Goal: Information Seeking & Learning: Compare options

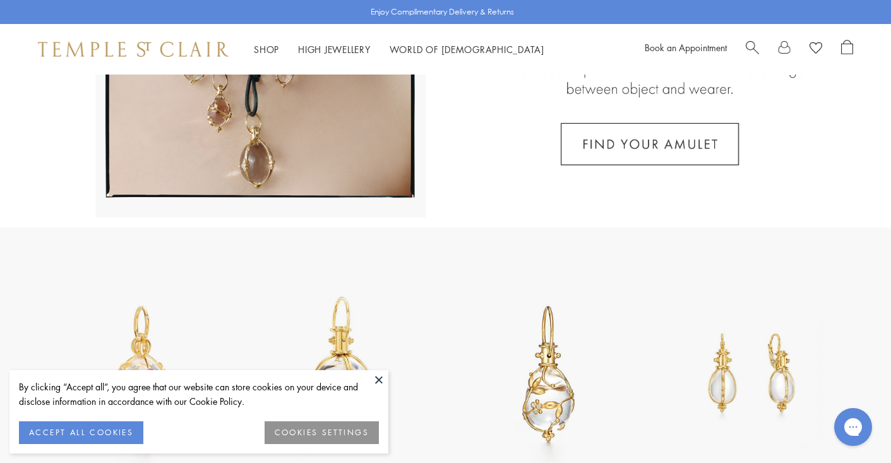
scroll to position [305, 0]
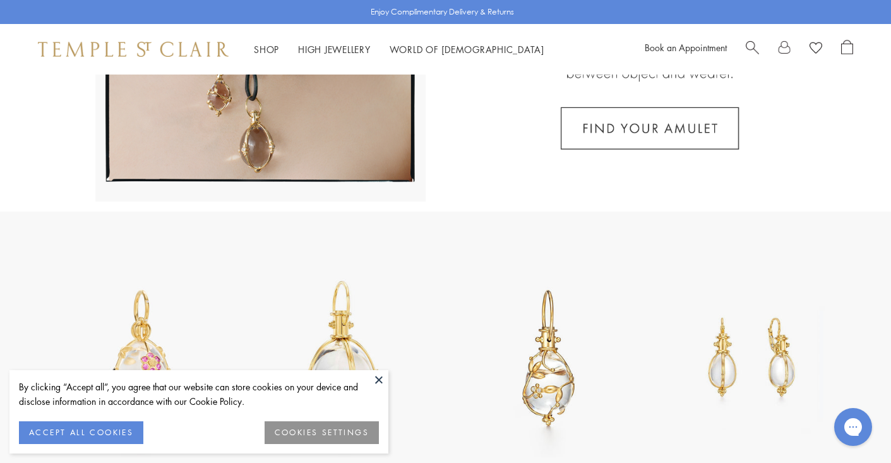
click at [379, 379] on button at bounding box center [378, 379] width 19 height 19
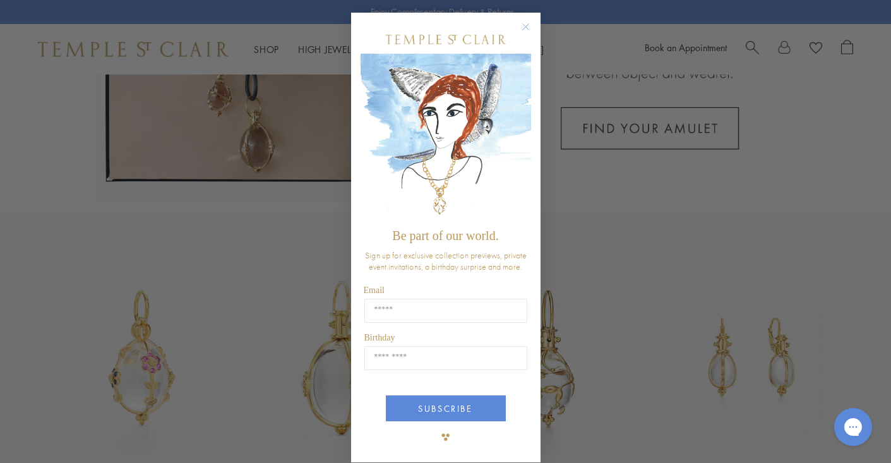
click at [525, 27] on icon "Close dialog" at bounding box center [525, 27] width 6 height 6
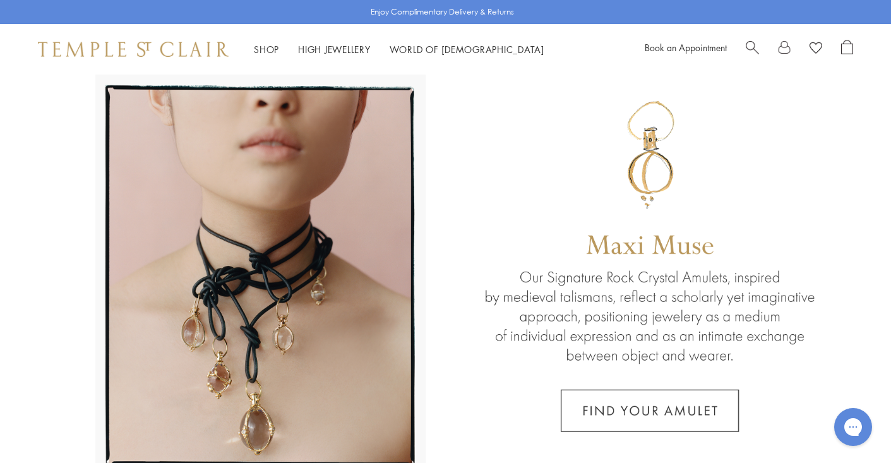
scroll to position [0, 0]
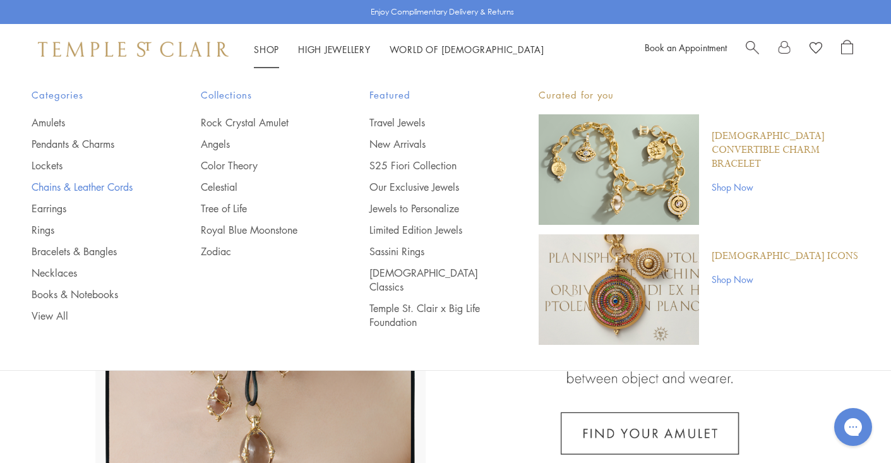
click at [86, 186] on link "Chains & Leather Cords" at bounding box center [91, 187] width 119 height 14
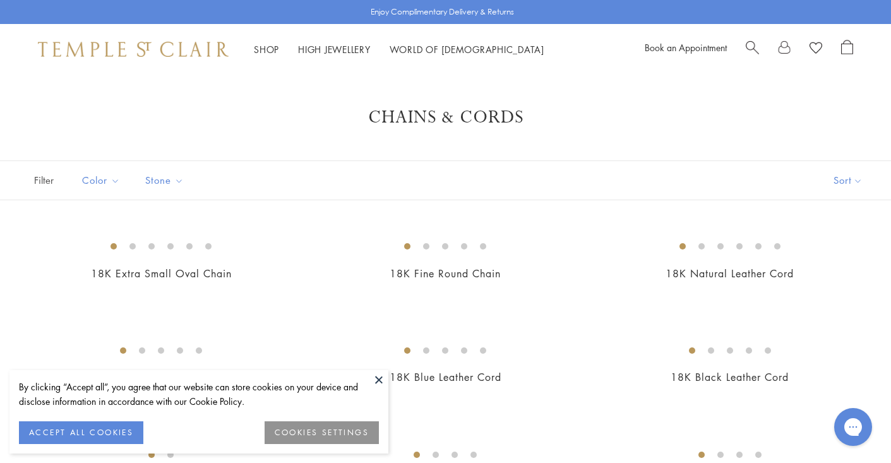
click at [376, 379] on button at bounding box center [378, 379] width 19 height 19
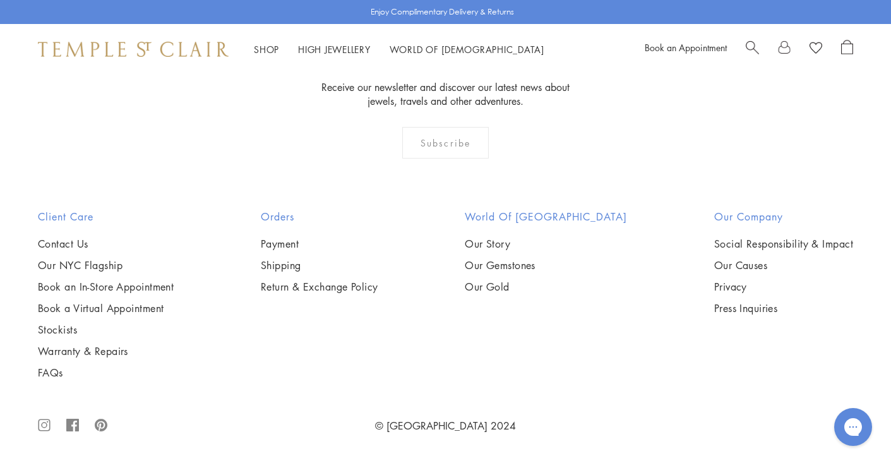
scroll to position [2215, 0]
click at [0, 0] on img at bounding box center [0, 0] width 0 height 0
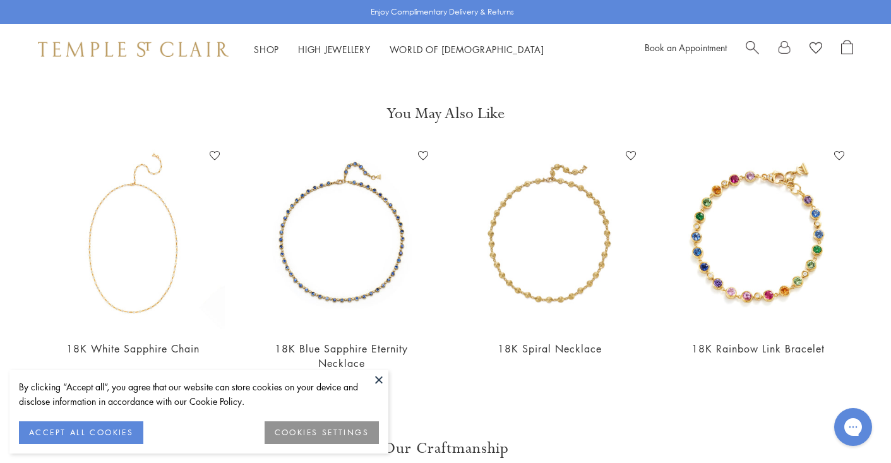
scroll to position [952, 0]
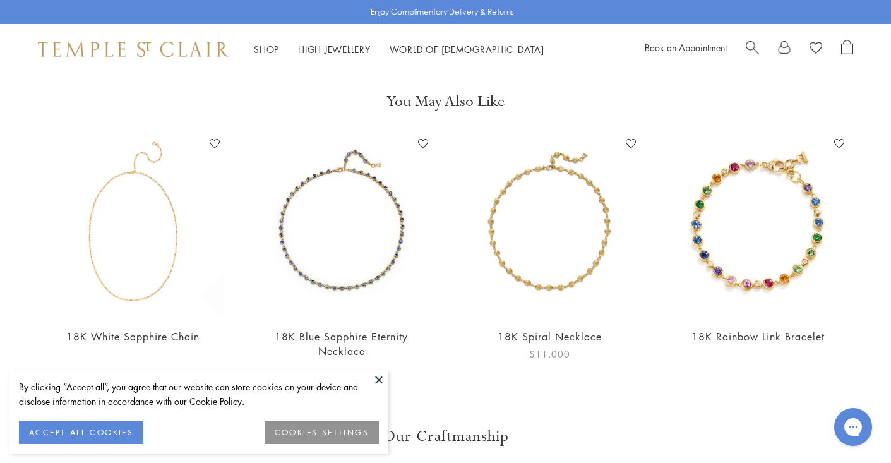
click at [560, 258] on img at bounding box center [549, 225] width 183 height 183
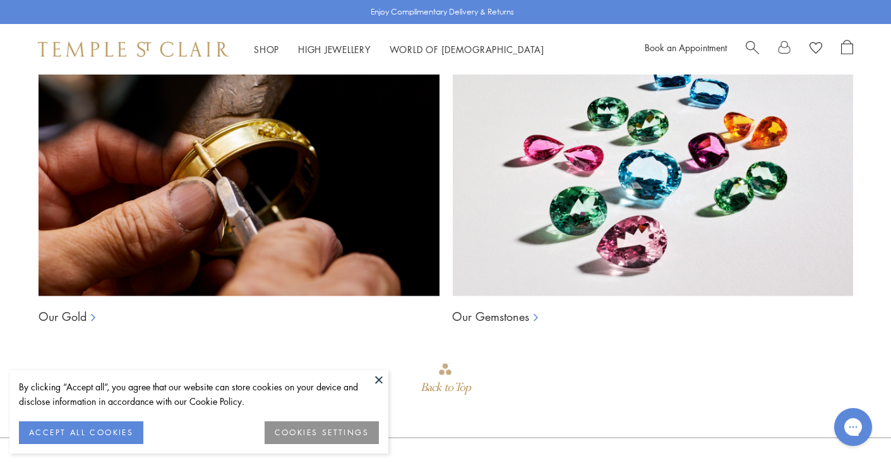
scroll to position [1825, 0]
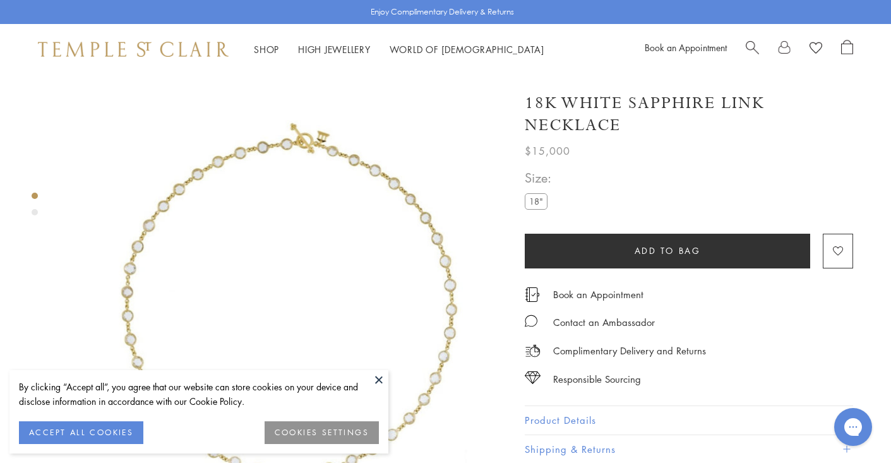
click at [83, 430] on button "ACCEPT ALL COOKIES" at bounding box center [81, 432] width 124 height 23
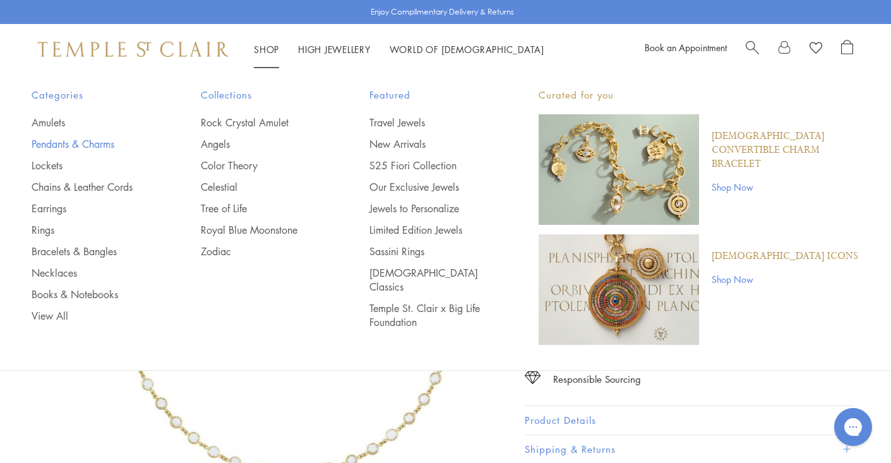
click at [80, 139] on link "Pendants & Charms" at bounding box center [91, 144] width 119 height 14
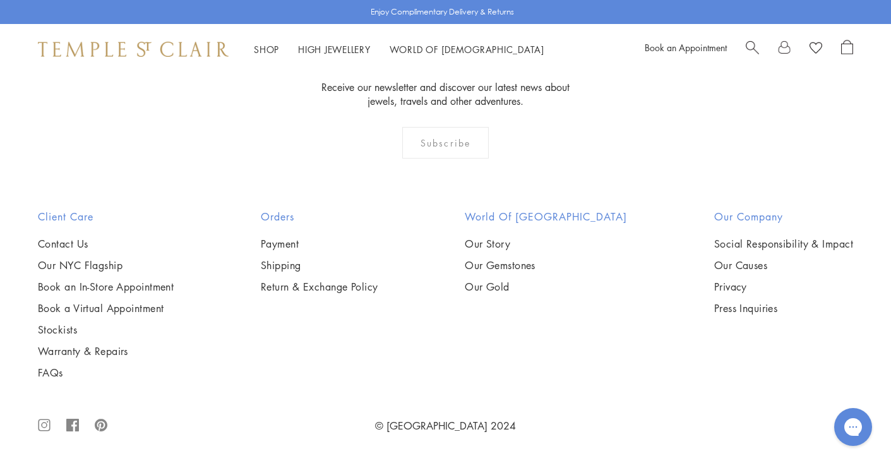
scroll to position [6283, 0]
click at [0, 0] on img at bounding box center [0, 0] width 0 height 0
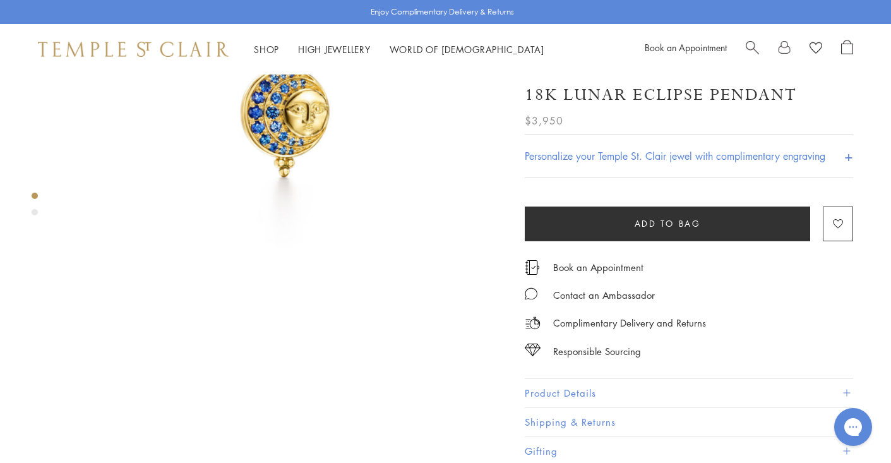
scroll to position [211, 0]
click at [614, 384] on button "Product Details" at bounding box center [688, 393] width 328 height 28
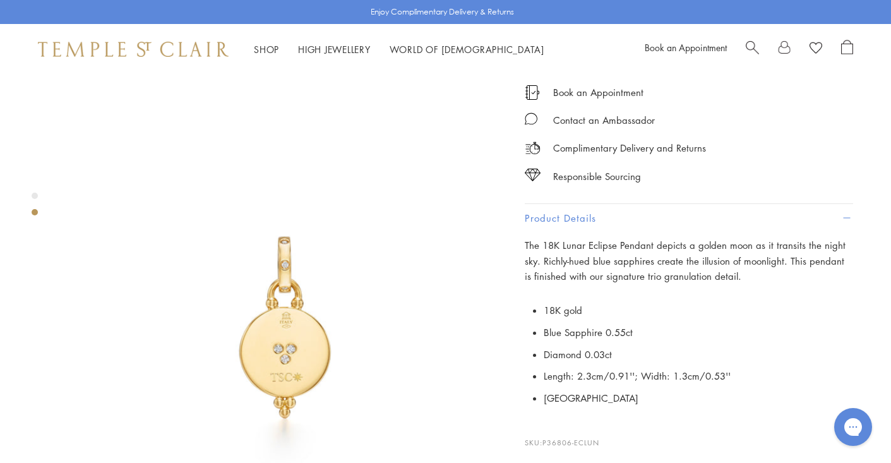
scroll to position [412, 0]
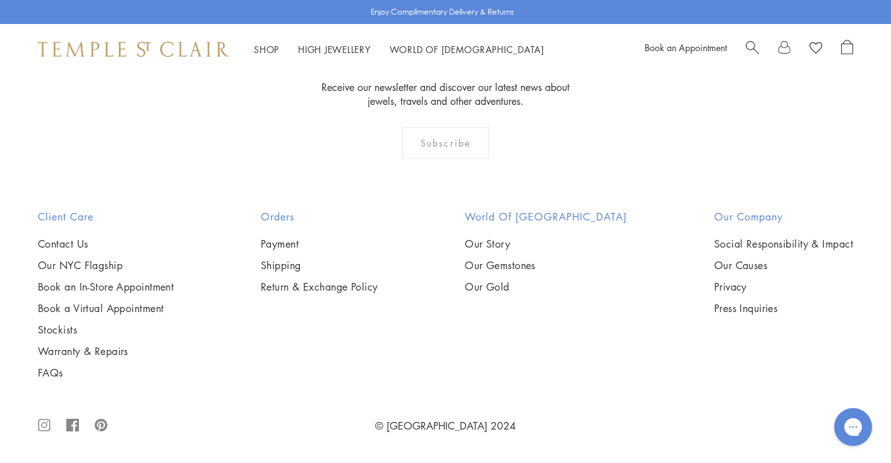
scroll to position [7015, 0]
click at [0, 0] on img at bounding box center [0, 0] width 0 height 0
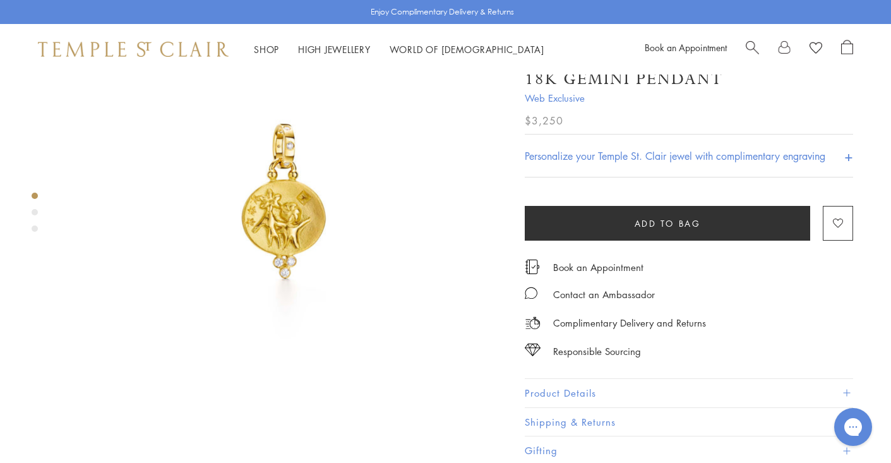
scroll to position [112, 0]
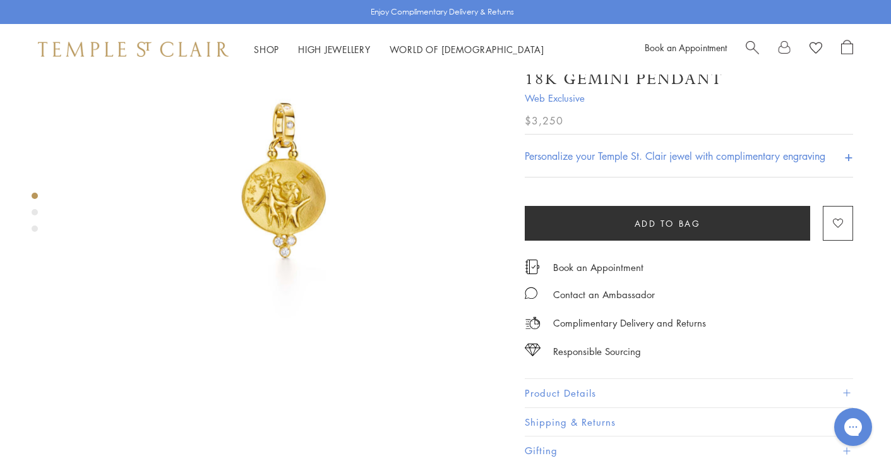
click at [580, 386] on button "Product Details" at bounding box center [688, 393] width 328 height 28
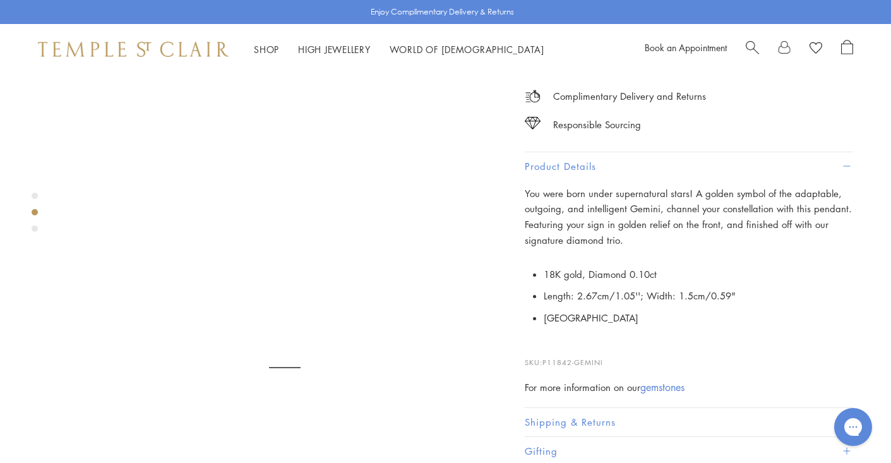
scroll to position [400, 0]
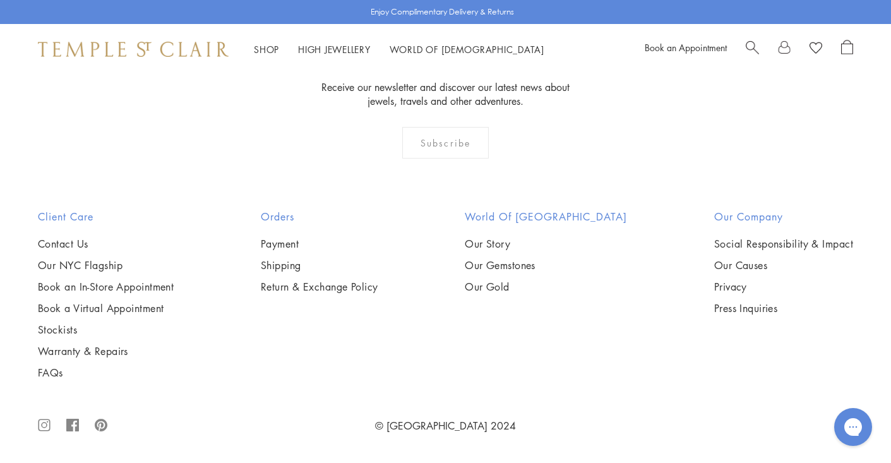
scroll to position [5301, 0]
click at [0, 0] on img at bounding box center [0, 0] width 0 height 0
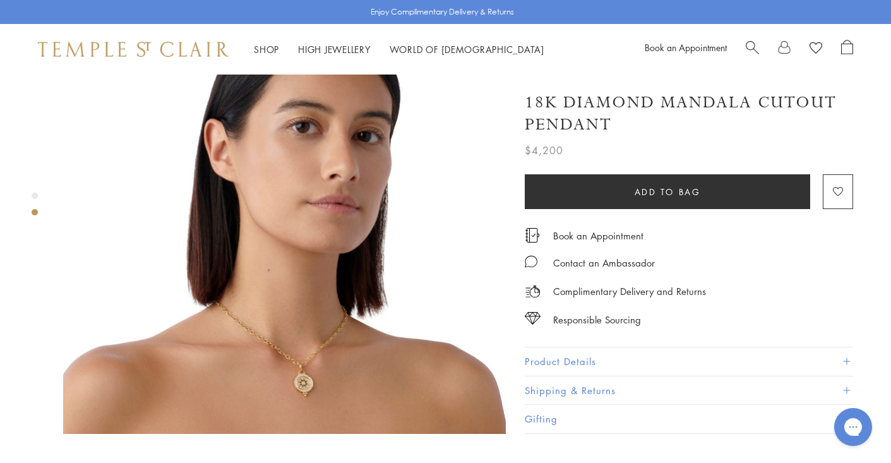
scroll to position [546, 0]
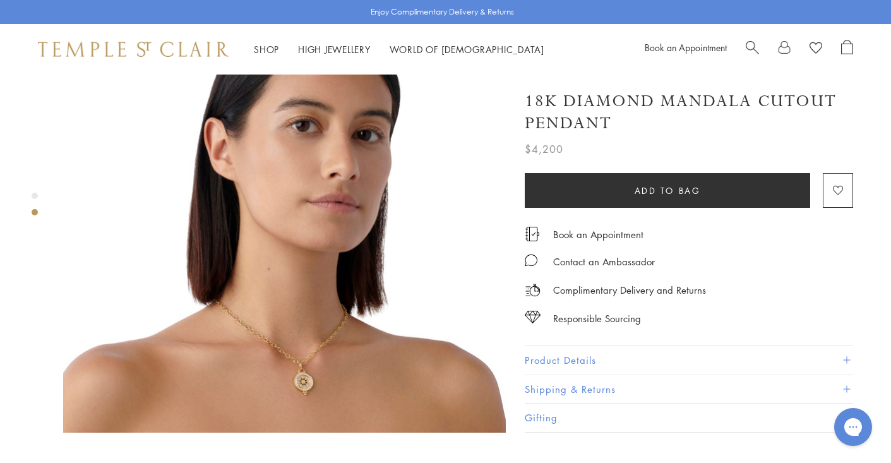
click at [573, 346] on button "Product Details" at bounding box center [688, 360] width 328 height 28
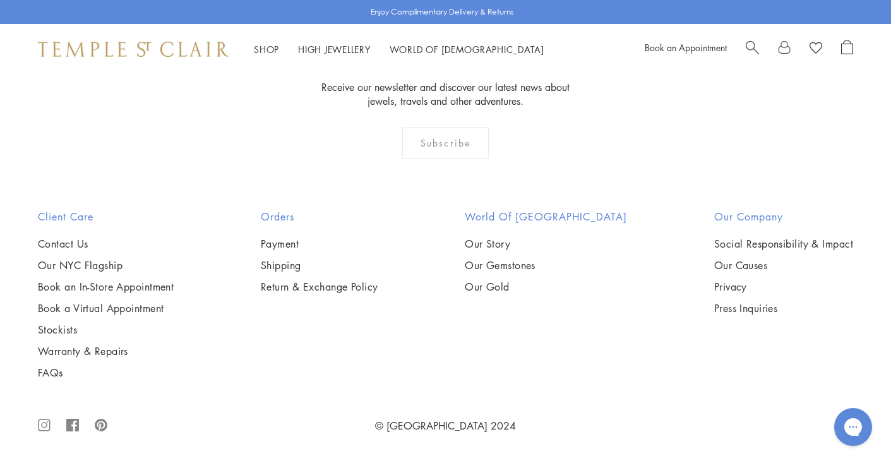
scroll to position [5255, 0]
click at [0, 0] on img at bounding box center [0, 0] width 0 height 0
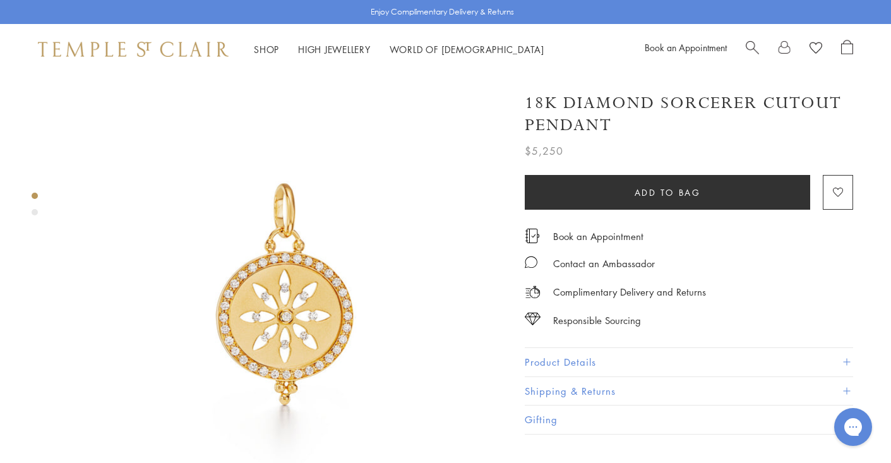
click at [545, 355] on button "Product Details" at bounding box center [688, 362] width 328 height 28
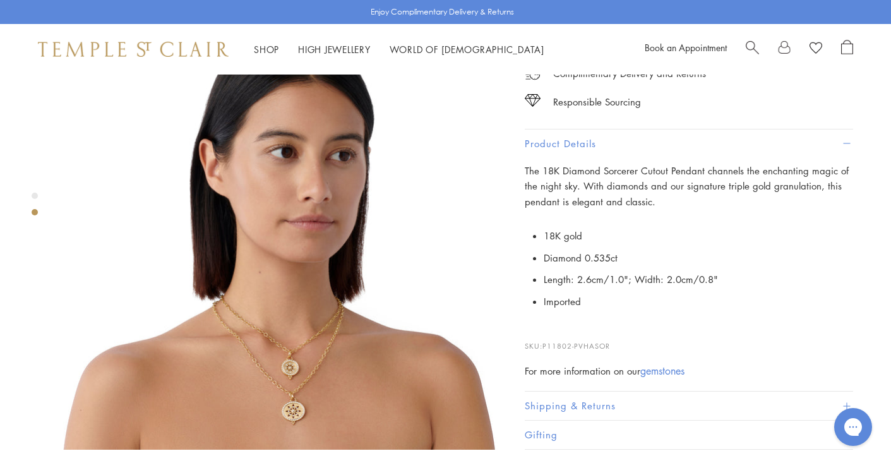
scroll to position [531, 0]
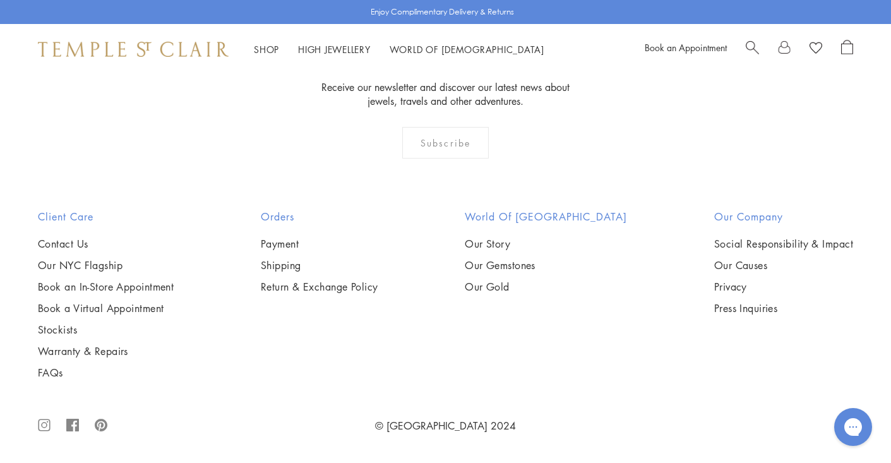
scroll to position [4228, 0]
click at [0, 0] on img at bounding box center [0, 0] width 0 height 0
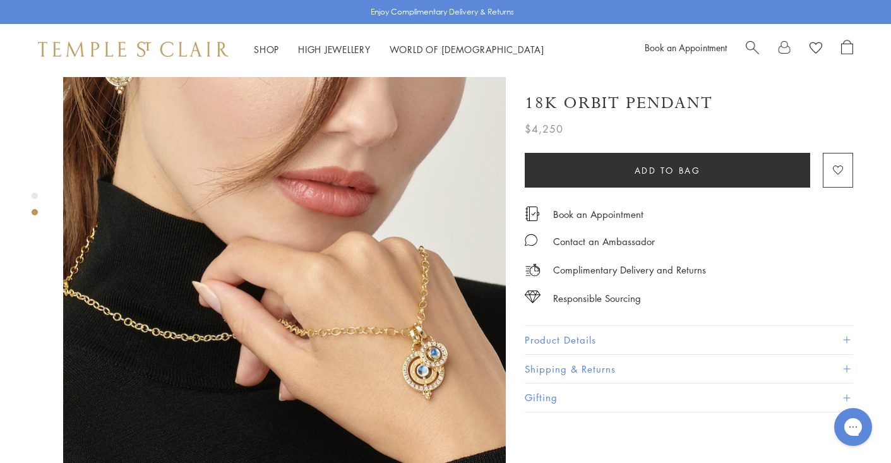
scroll to position [458, 0]
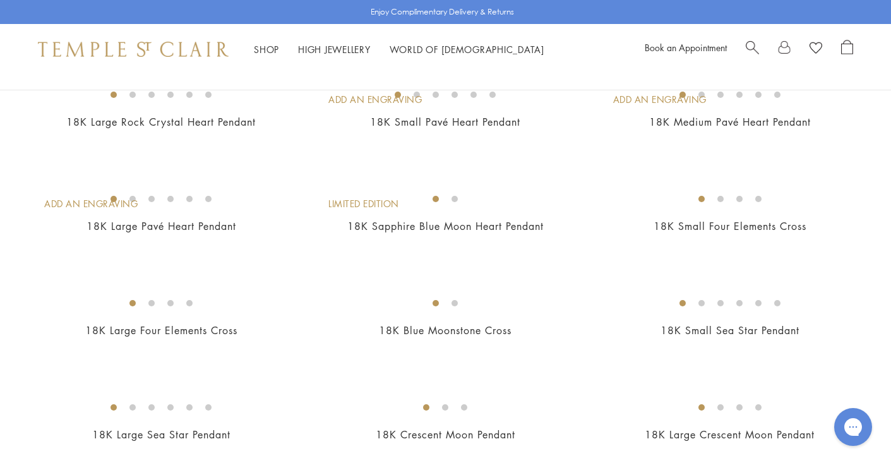
scroll to position [874, 0]
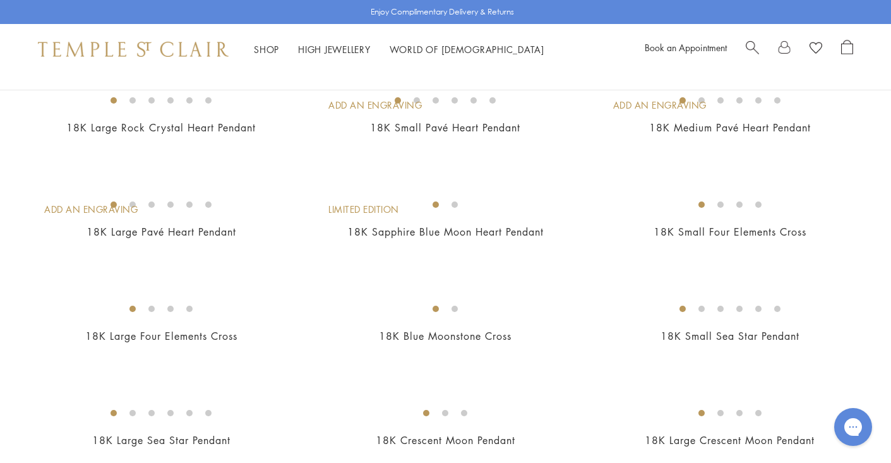
click at [0, 0] on img at bounding box center [0, 0] width 0 height 0
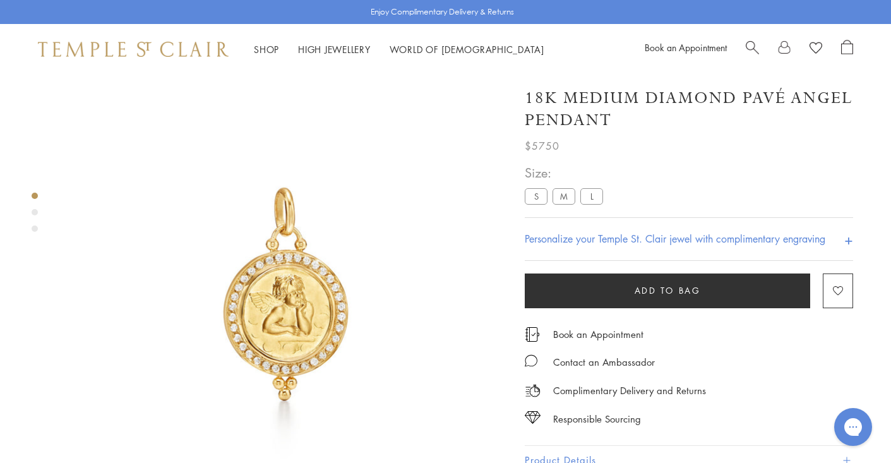
click at [564, 193] on label "M" at bounding box center [563, 196] width 23 height 16
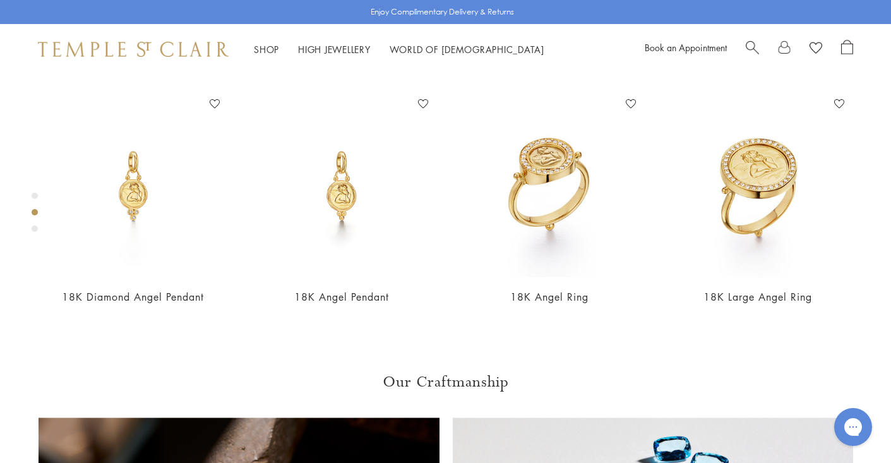
scroll to position [526, 0]
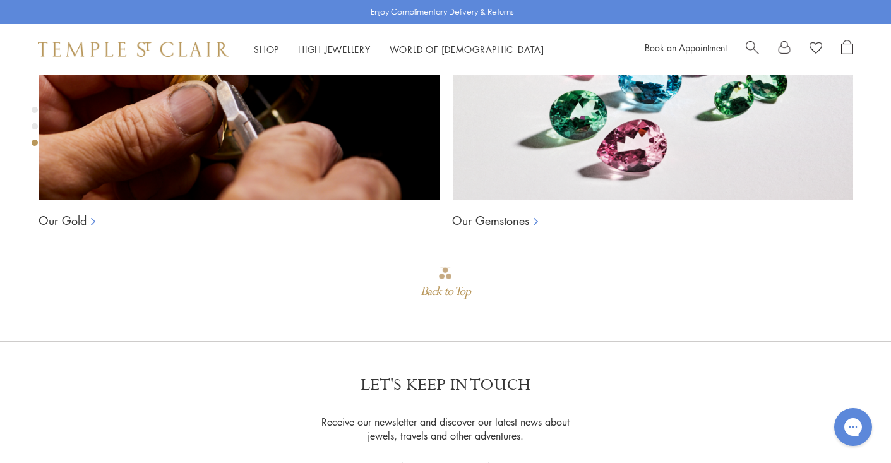
scroll to position [1235, 0]
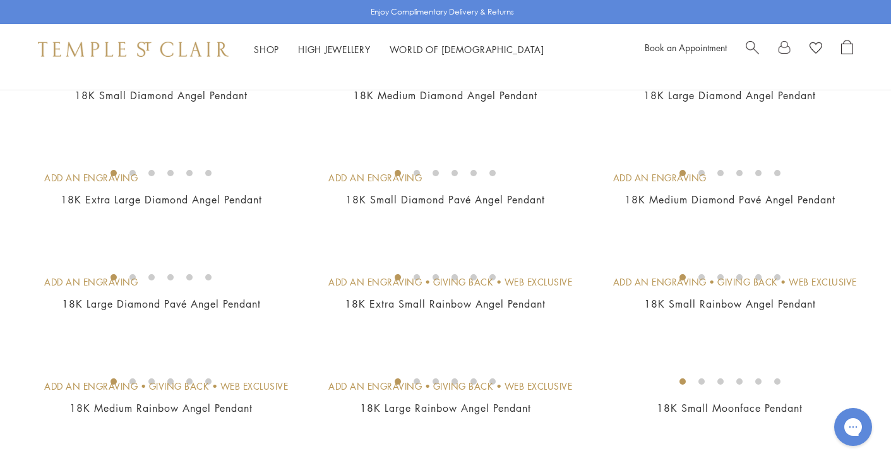
scroll to position [280, 0]
click at [0, 0] on img at bounding box center [0, 0] width 0 height 0
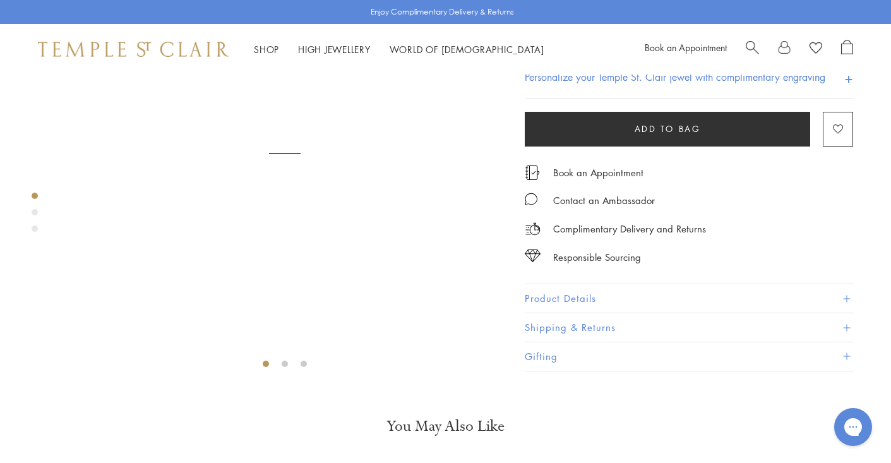
scroll to position [176, 0]
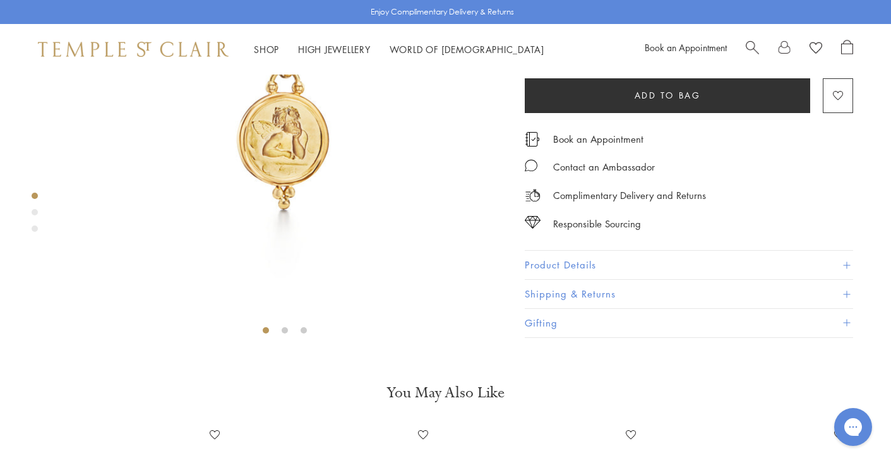
click at [545, 280] on button "Product Details" at bounding box center [688, 265] width 328 height 28
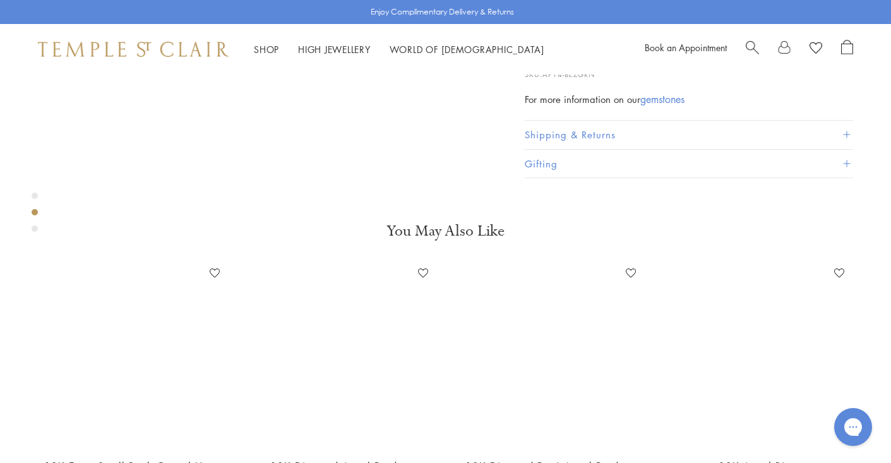
scroll to position [564, 0]
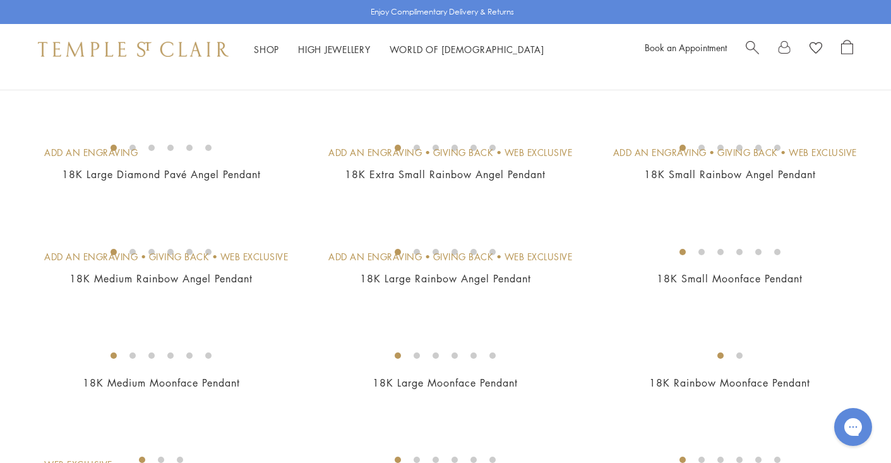
scroll to position [411, 0]
click at [0, 0] on img at bounding box center [0, 0] width 0 height 0
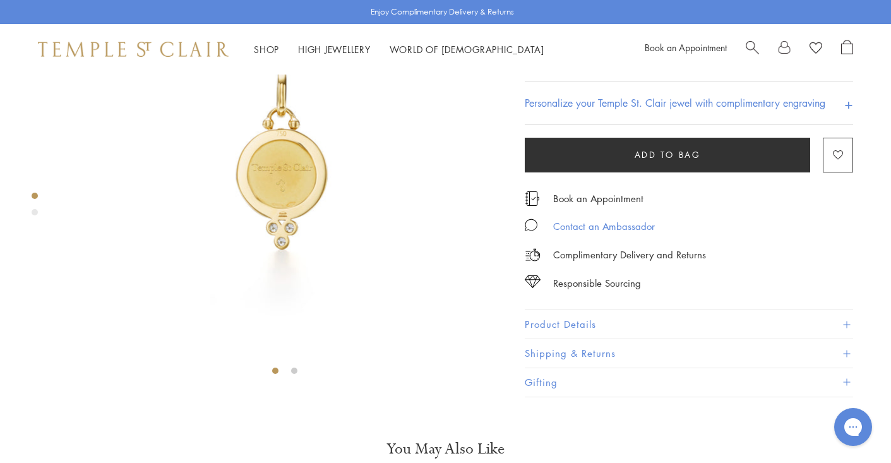
scroll to position [137, 0]
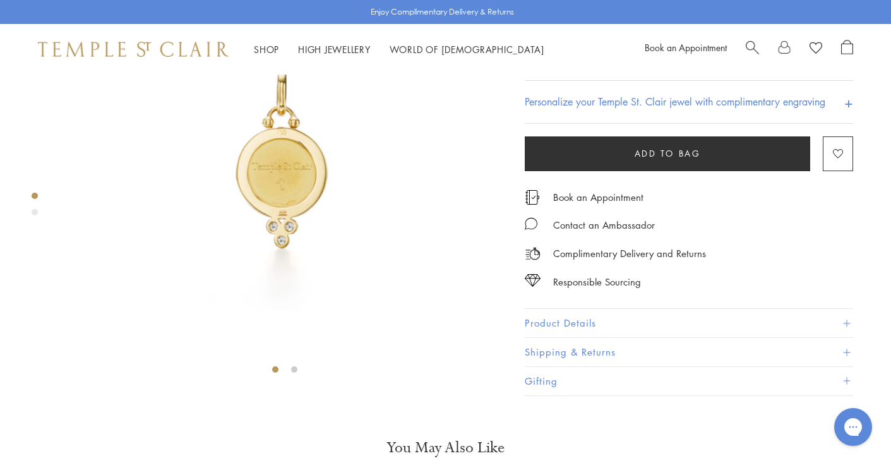
click at [570, 337] on button "Product Details" at bounding box center [688, 323] width 328 height 28
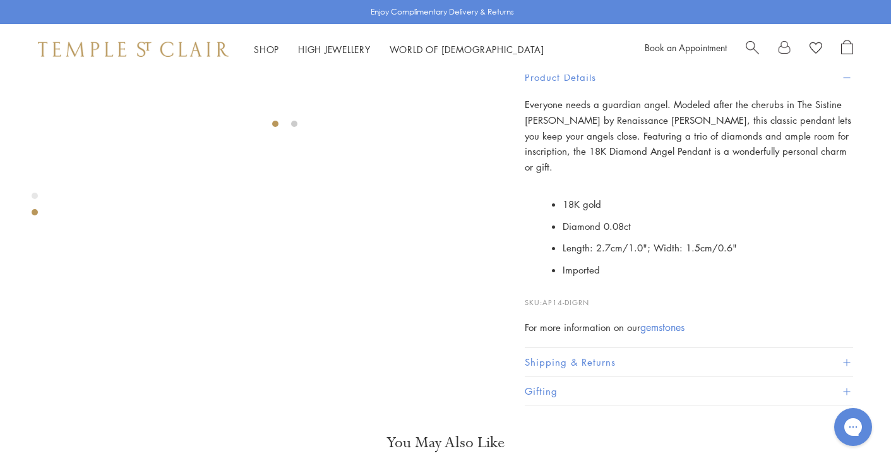
scroll to position [386, 0]
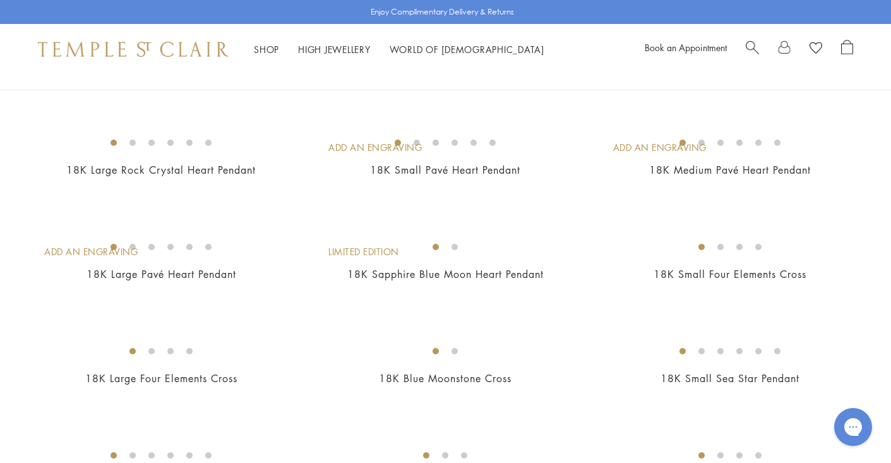
scroll to position [833, 0]
click at [0, 0] on img at bounding box center [0, 0] width 0 height 0
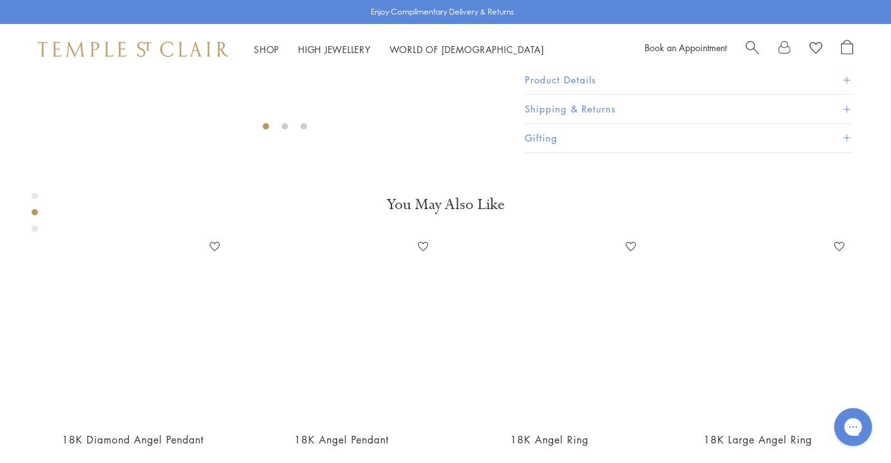
scroll to position [391, 0]
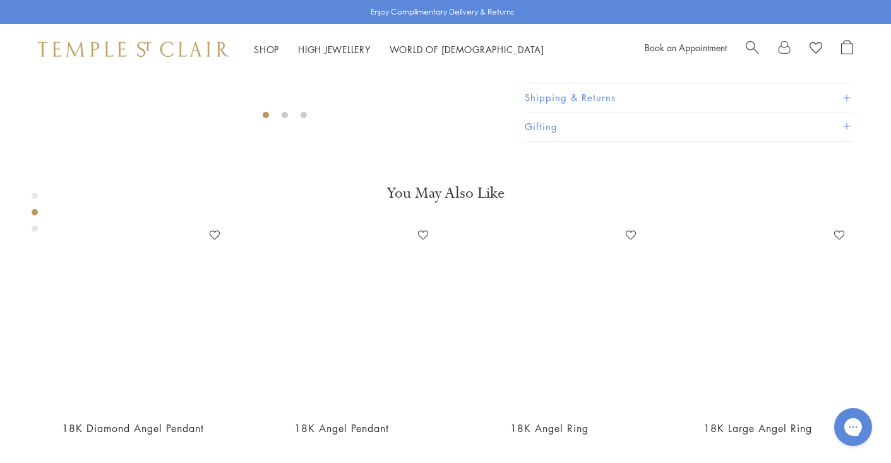
click at [583, 83] on button "Product Details" at bounding box center [688, 68] width 328 height 28
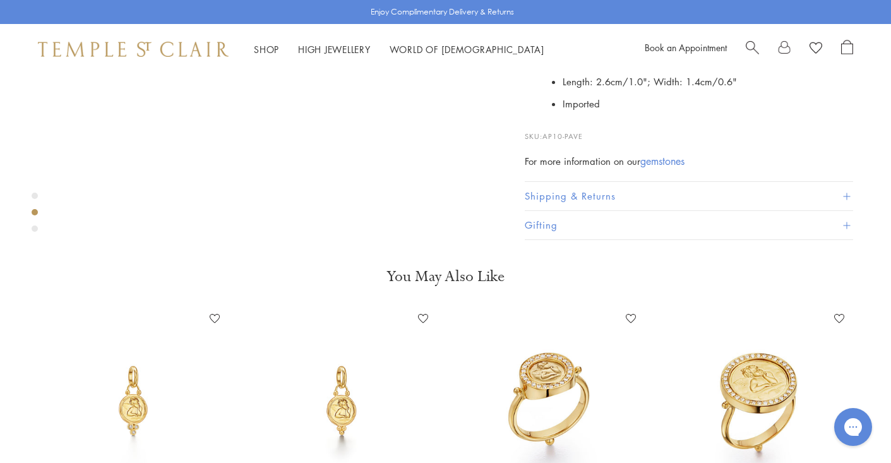
scroll to position [549, 0]
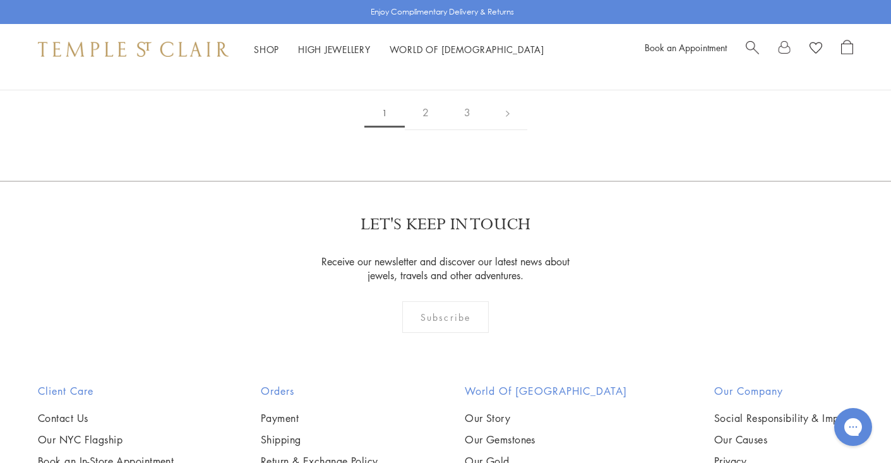
scroll to position [2569, 0]
click at [0, 0] on img at bounding box center [0, 0] width 0 height 0
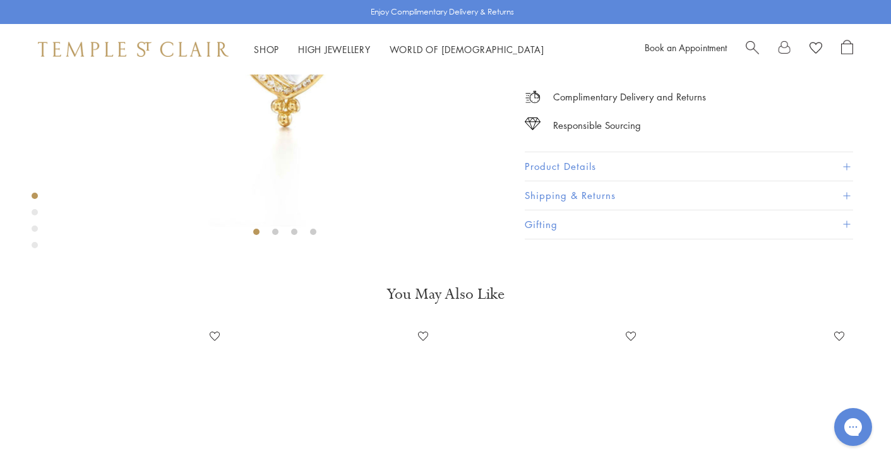
scroll to position [275, 0]
click at [583, 181] on button "Product Details" at bounding box center [688, 166] width 328 height 28
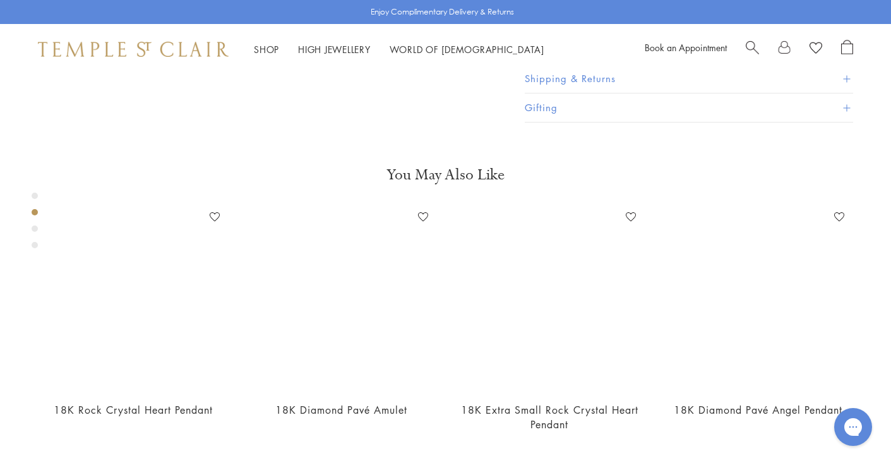
scroll to position [653, 0]
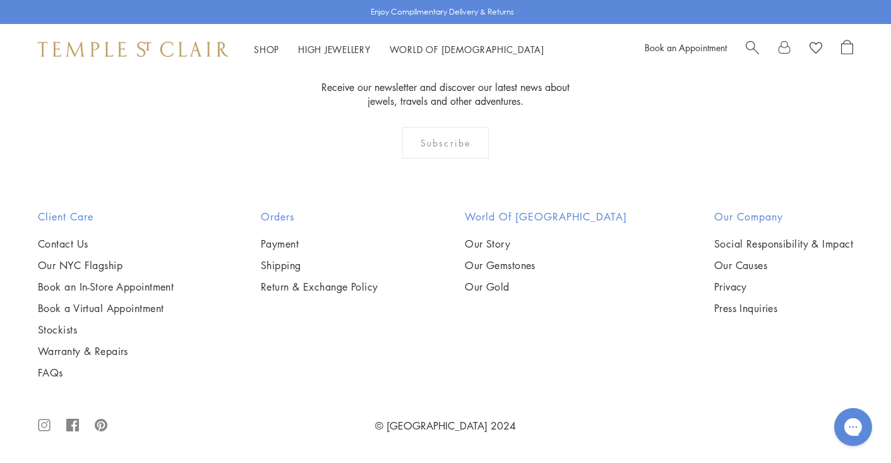
scroll to position [4279, 0]
click at [0, 0] on img at bounding box center [0, 0] width 0 height 0
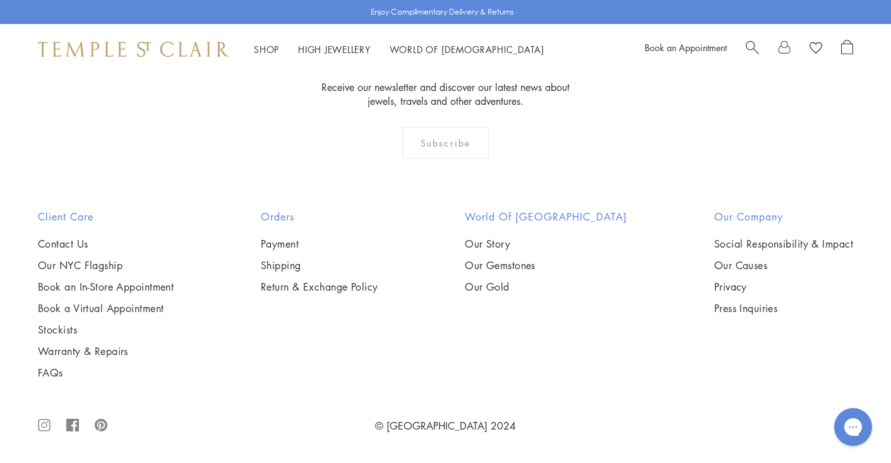
scroll to position [5934, 0]
click at [0, 0] on img at bounding box center [0, 0] width 0 height 0
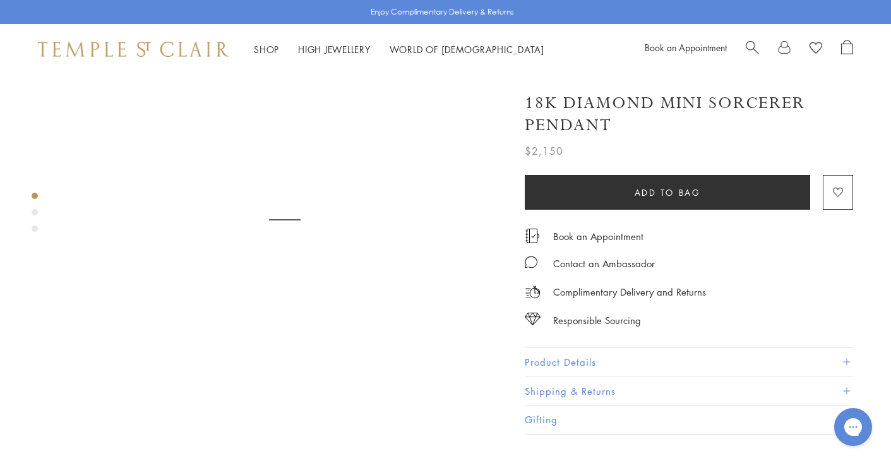
scroll to position [78, 0]
click at [548, 355] on button "Product Details" at bounding box center [688, 362] width 328 height 28
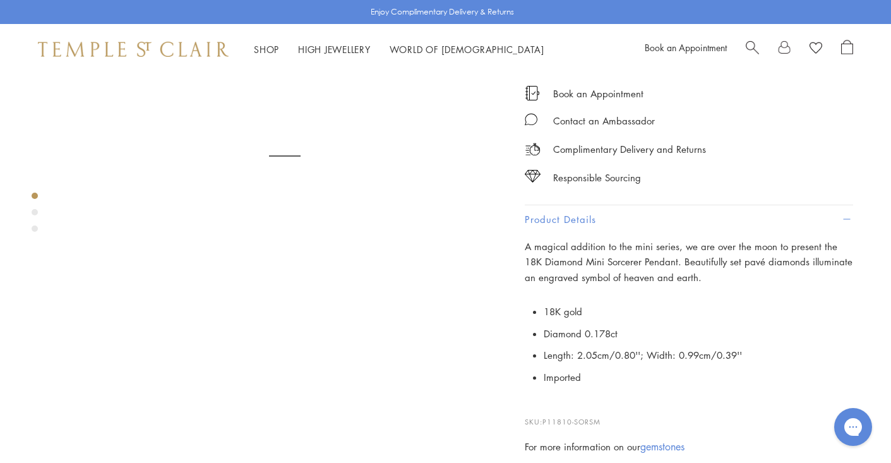
scroll to position [0, 0]
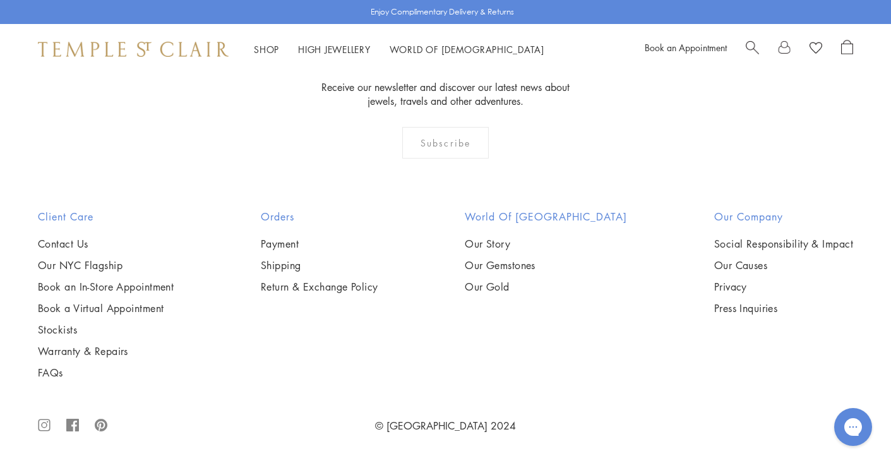
click at [0, 0] on img at bounding box center [0, 0] width 0 height 0
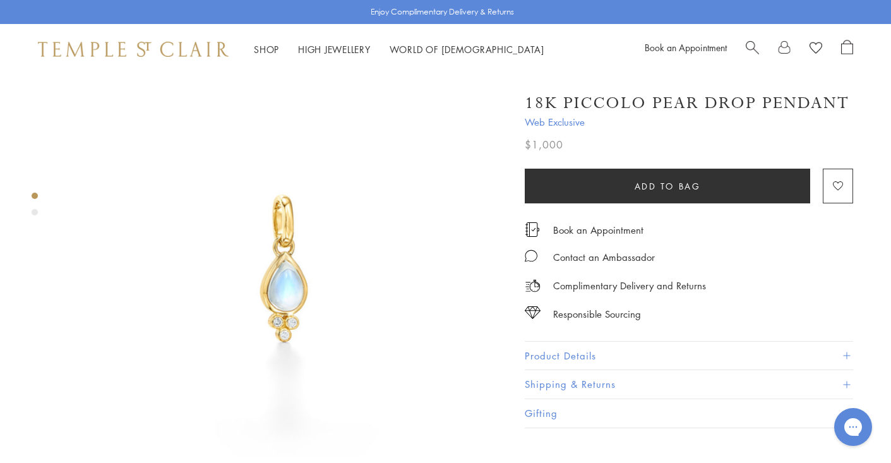
scroll to position [32, 0]
click at [606, 353] on button "Product Details" at bounding box center [688, 355] width 328 height 28
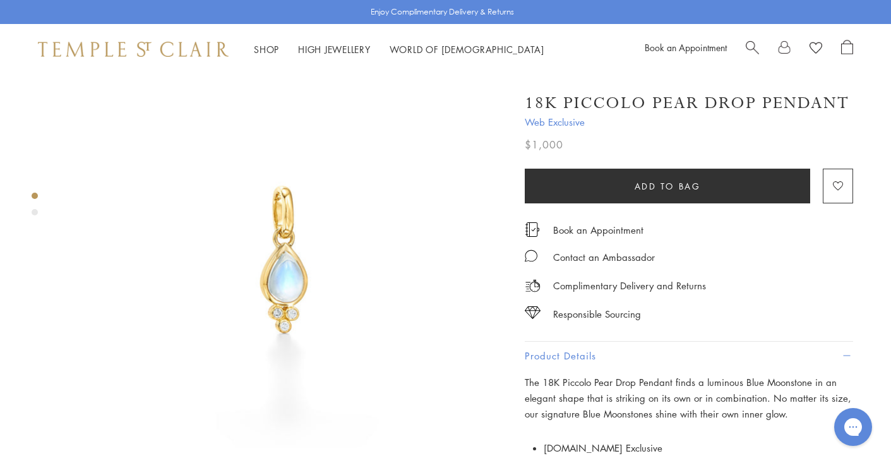
scroll to position [0, 0]
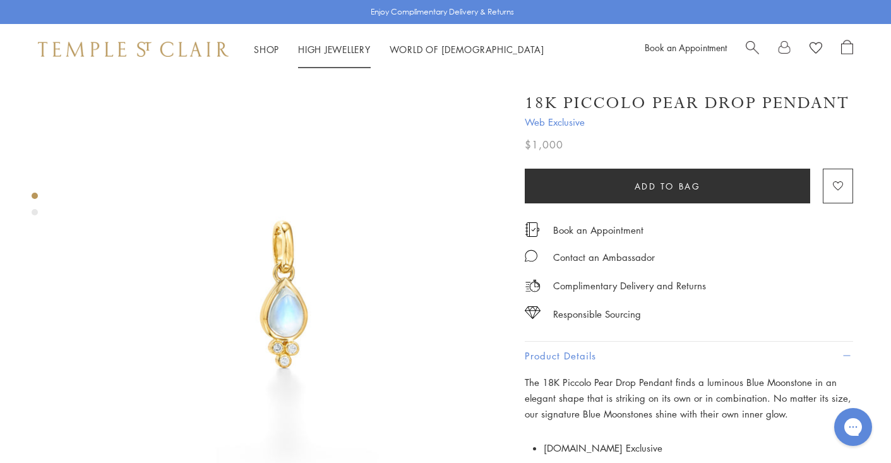
click at [329, 44] on link "High Jewellery High Jewellery" at bounding box center [334, 49] width 73 height 13
click at [324, 46] on link "High Jewellery High Jewellery" at bounding box center [334, 49] width 73 height 13
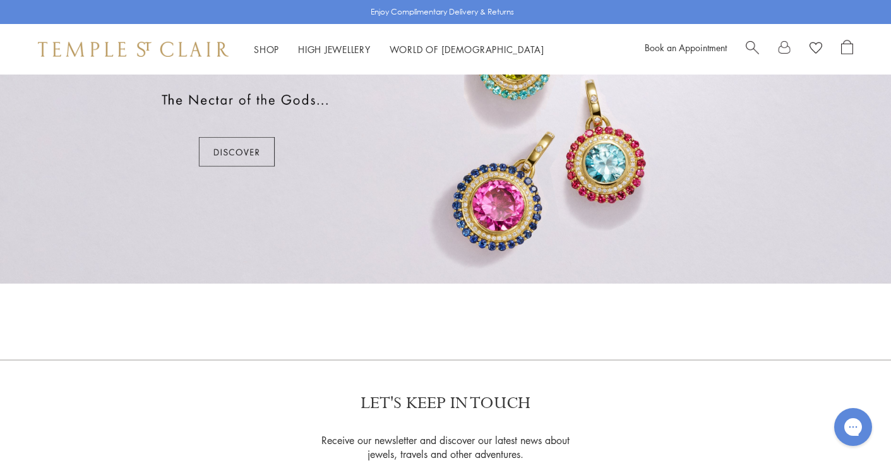
scroll to position [848, 0]
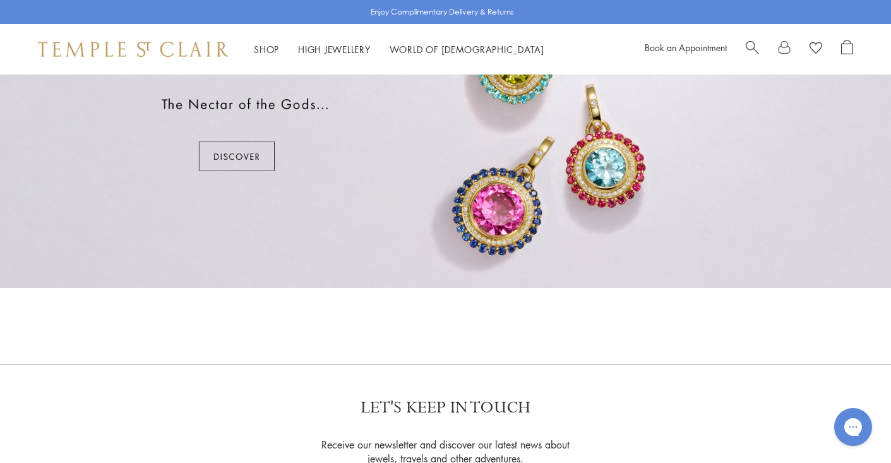
click at [234, 156] on div at bounding box center [445, 115] width 891 height 345
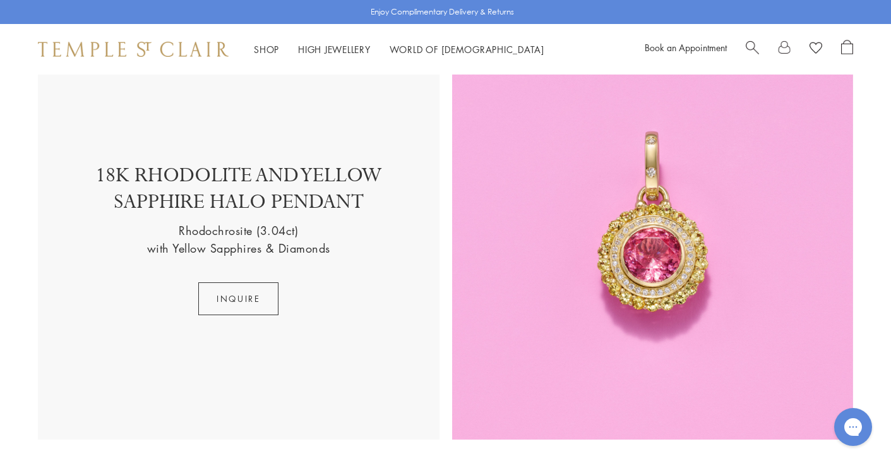
scroll to position [2045, 0]
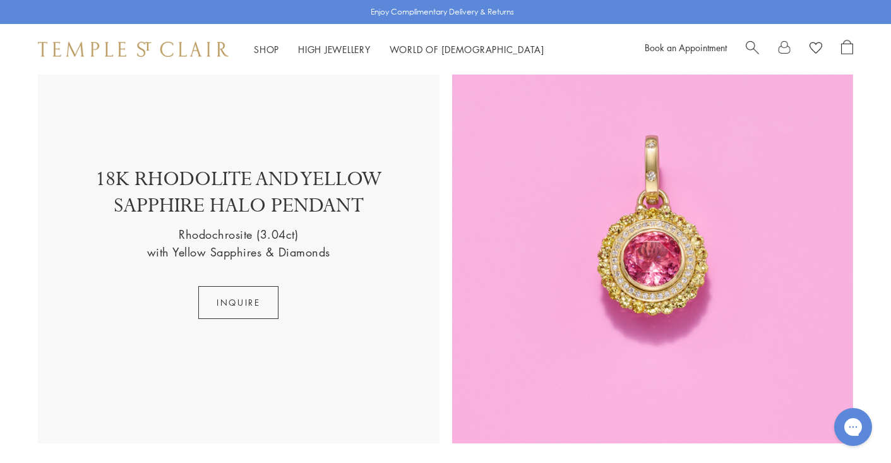
click at [619, 278] on img at bounding box center [652, 242] width 401 height 401
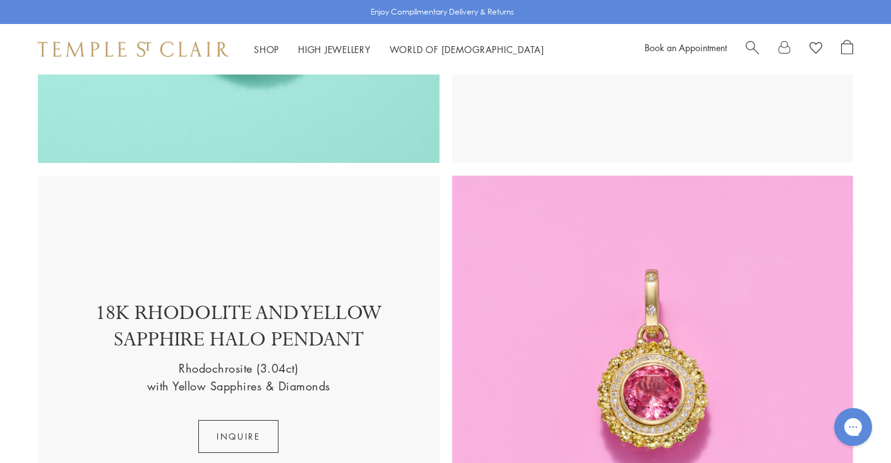
scroll to position [1888, 0]
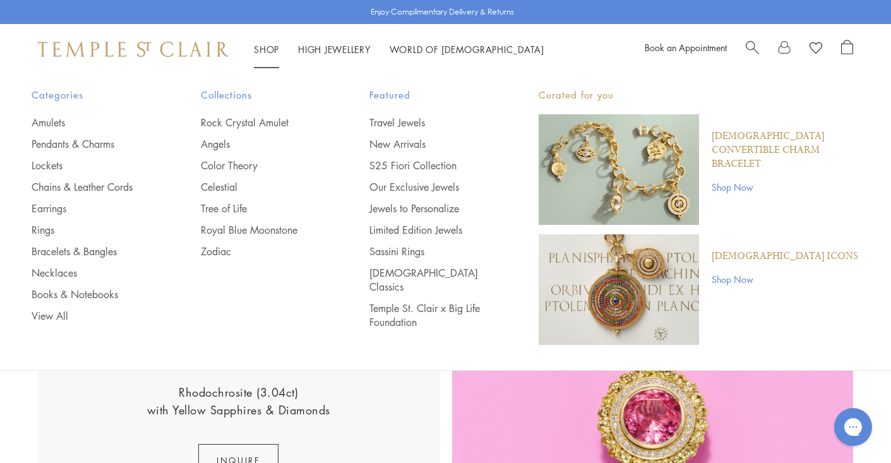
click at [597, 293] on img "Main navigation" at bounding box center [618, 289] width 160 height 110
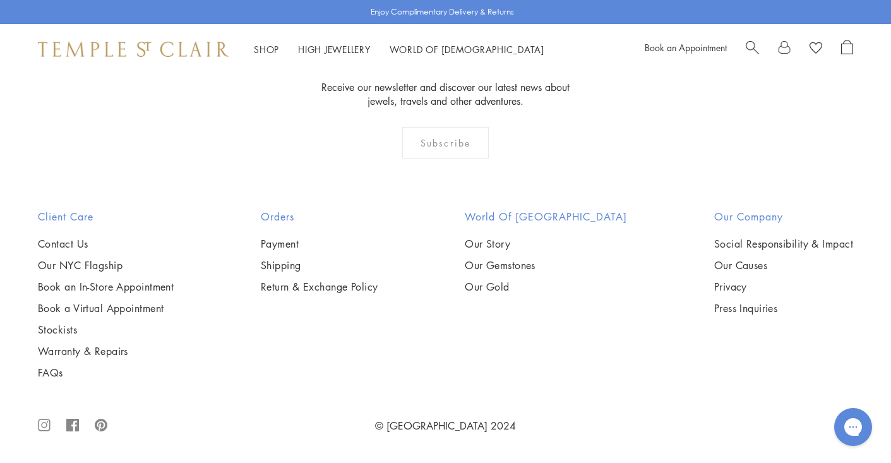
scroll to position [1878, 0]
click at [0, 0] on img at bounding box center [0, 0] width 0 height 0
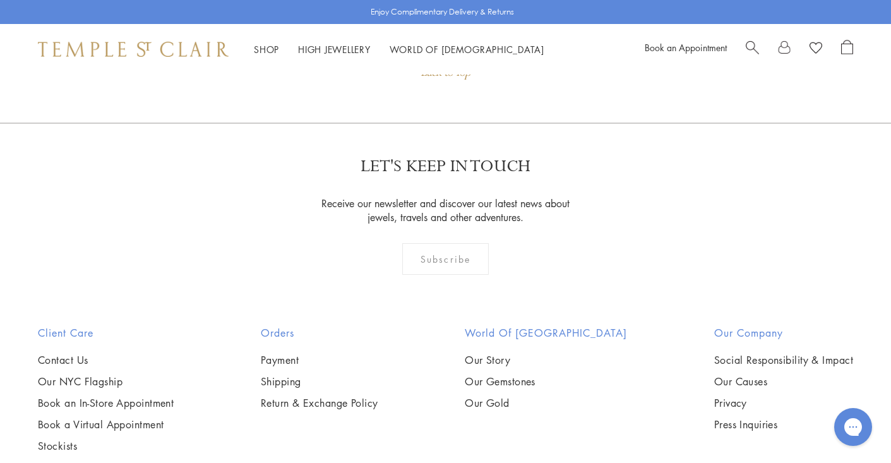
scroll to position [1197, 0]
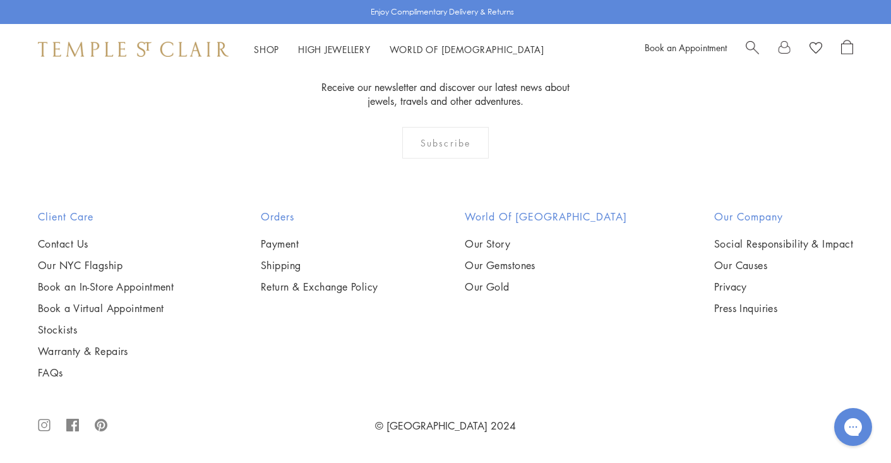
scroll to position [2548, 0]
click at [0, 0] on img at bounding box center [0, 0] width 0 height 0
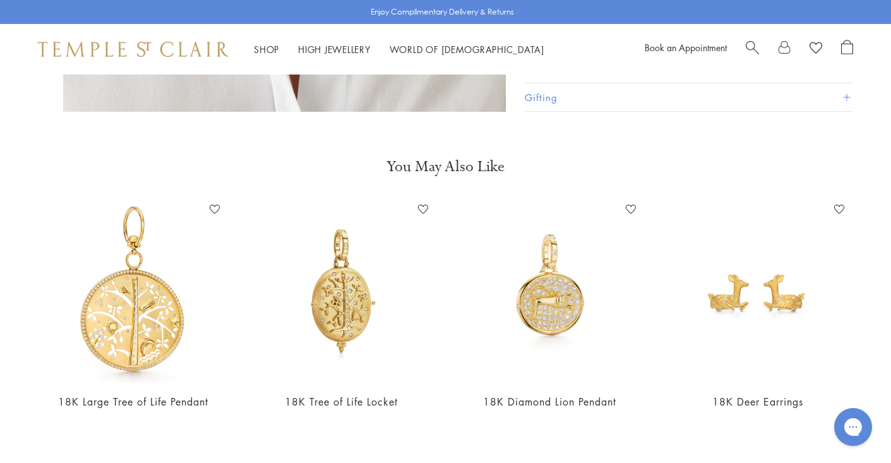
scroll to position [870, 0]
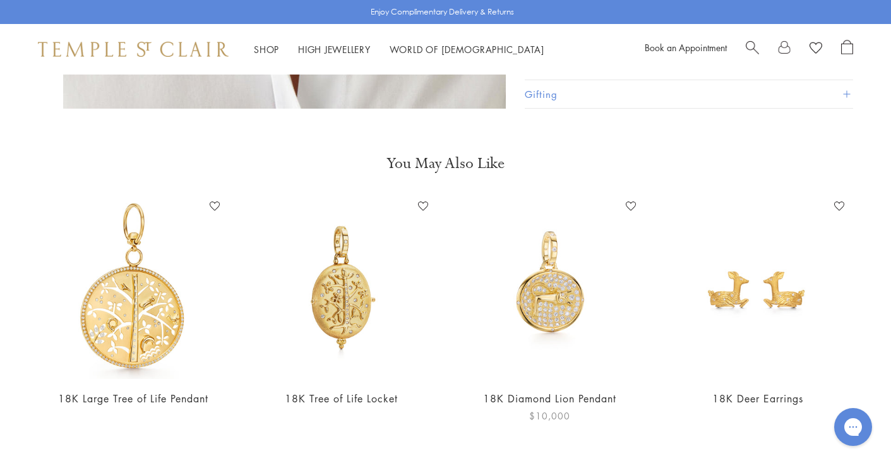
click at [550, 288] on img at bounding box center [549, 287] width 183 height 183
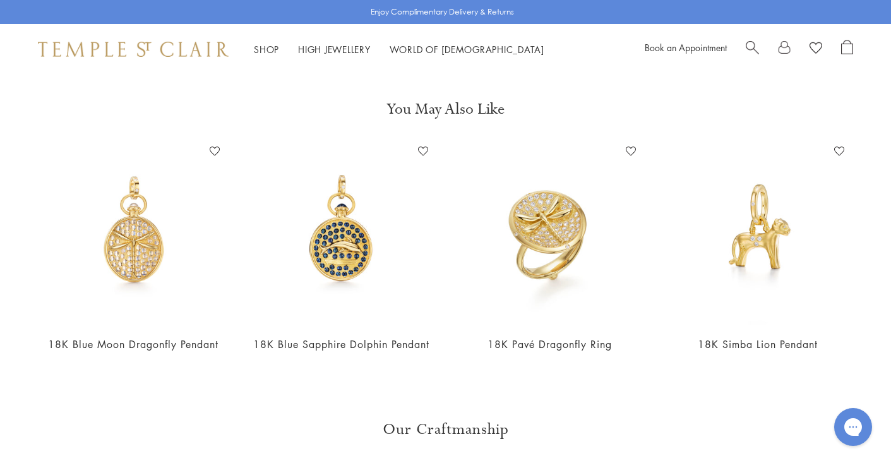
scroll to position [463, 0]
click at [326, 242] on img at bounding box center [341, 232] width 183 height 183
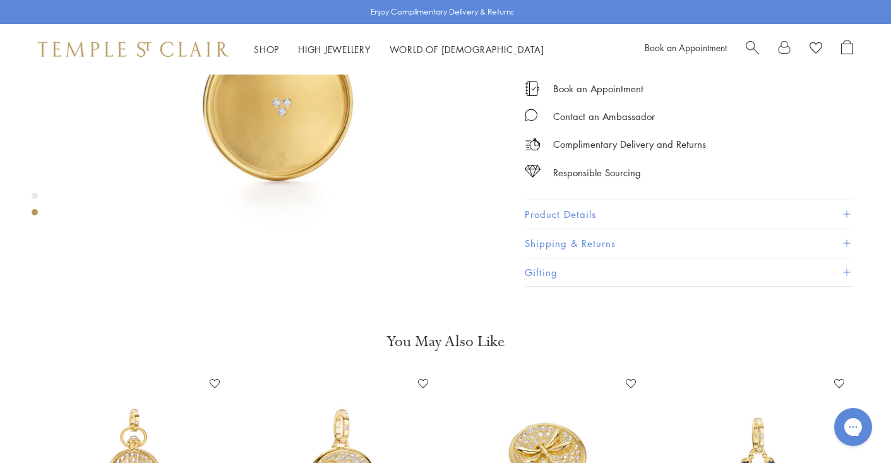
scroll to position [697, 0]
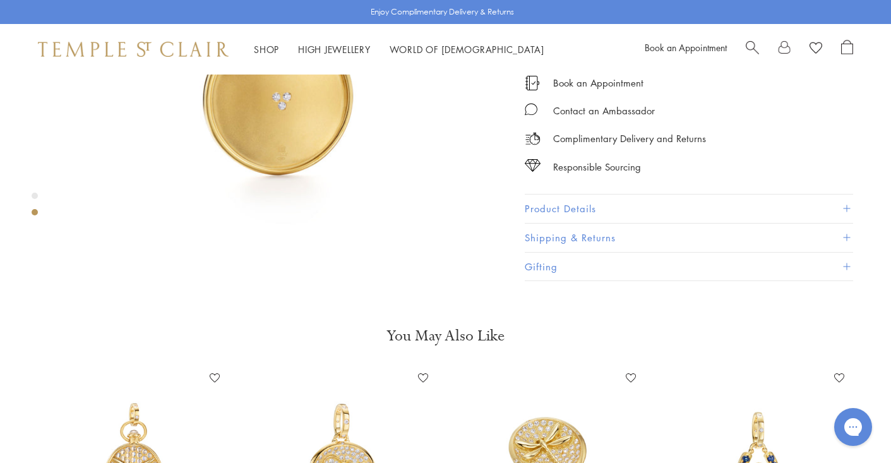
click at [555, 194] on button "Product Details" at bounding box center [688, 208] width 328 height 28
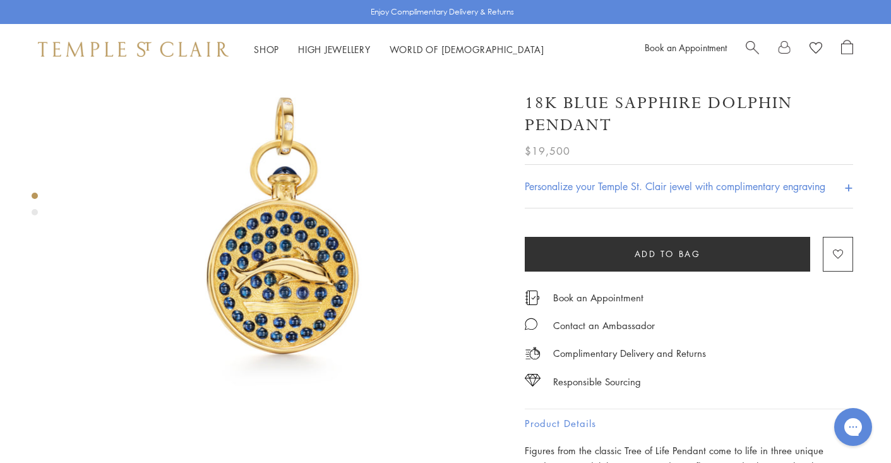
scroll to position [0, 0]
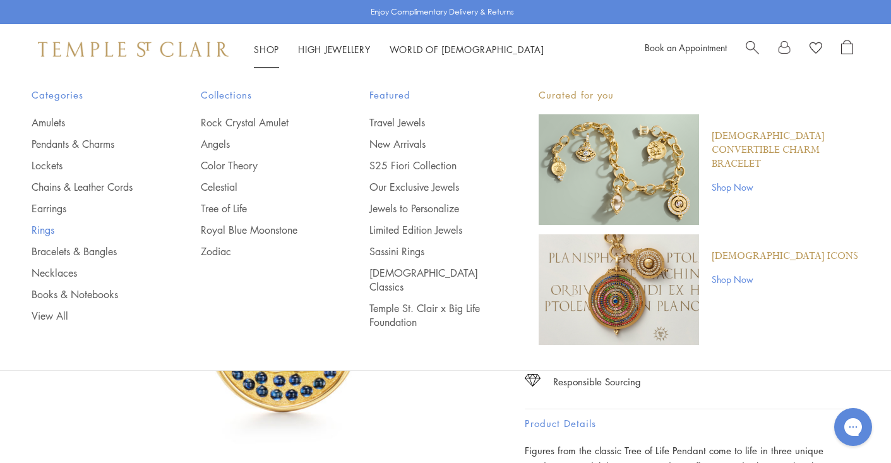
click at [38, 229] on link "Rings" at bounding box center [91, 230] width 119 height 14
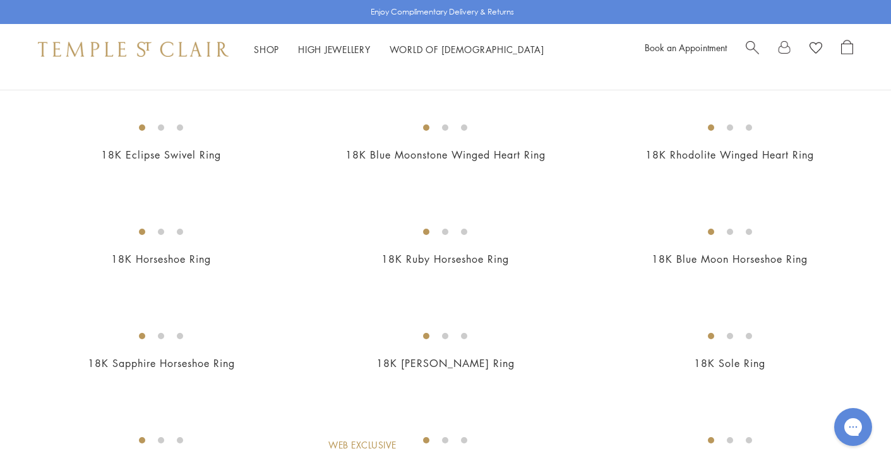
scroll to position [846, 0]
click at [0, 0] on img at bounding box center [0, 0] width 0 height 0
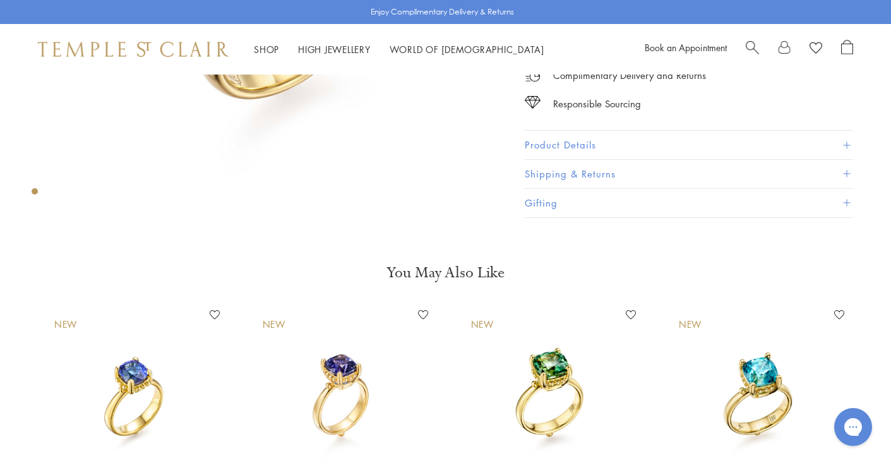
scroll to position [303, 0]
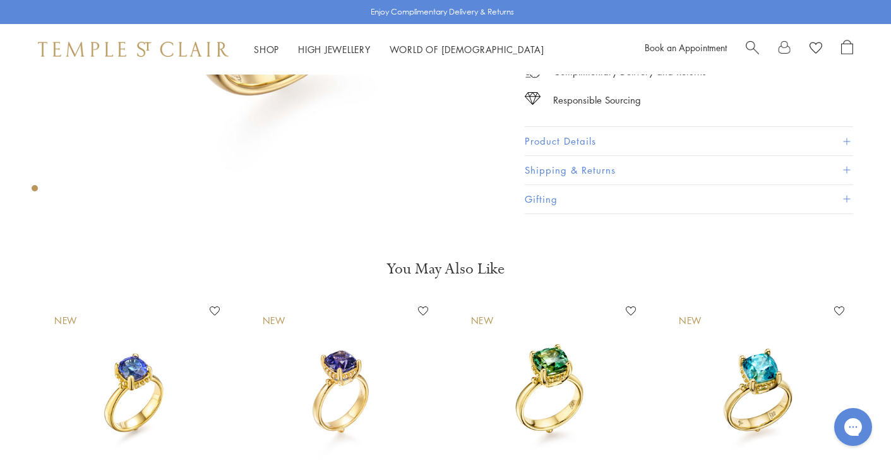
click at [539, 140] on button "Product Details" at bounding box center [688, 141] width 328 height 28
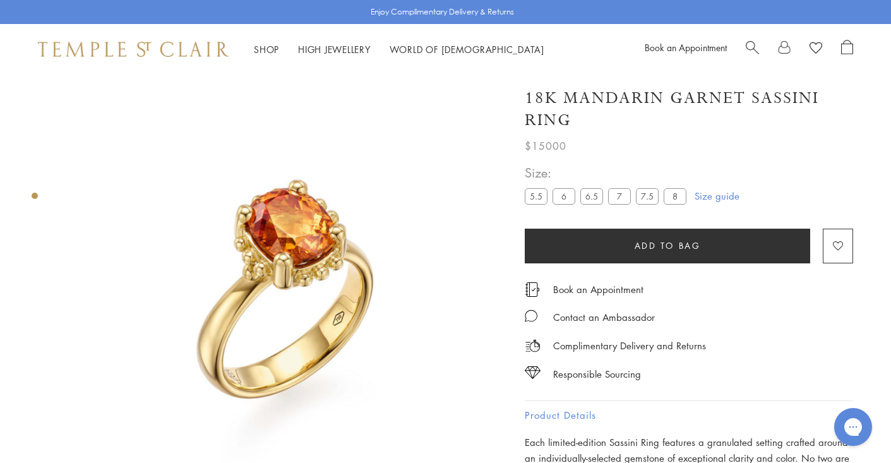
scroll to position [0, 0]
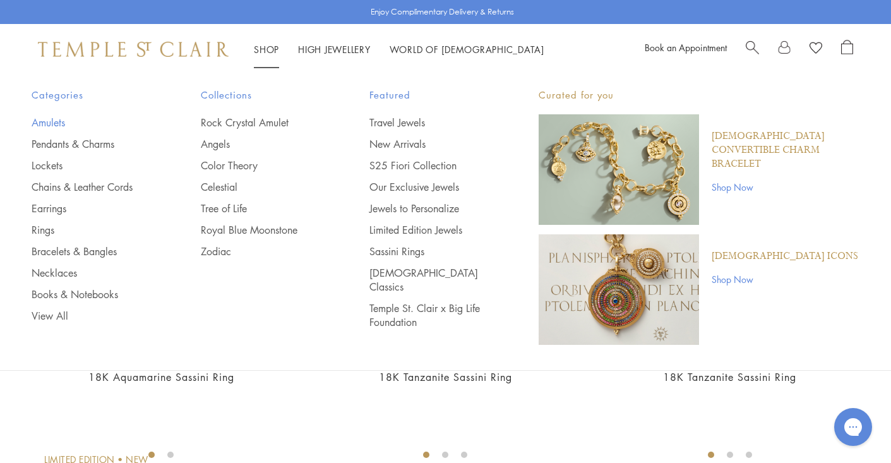
click at [55, 122] on link "Amulets" at bounding box center [91, 122] width 119 height 14
click at [52, 146] on link "Pendants & Charms" at bounding box center [91, 144] width 119 height 14
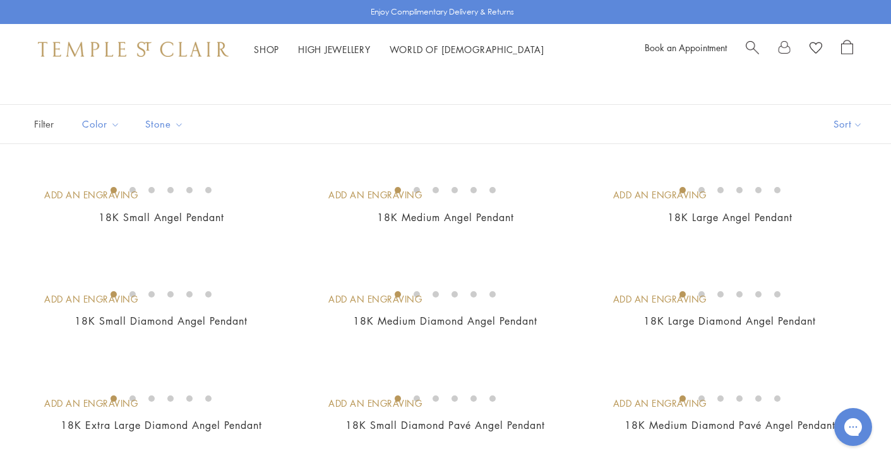
scroll to position [56, 0]
click at [851, 126] on button "Sort" at bounding box center [848, 124] width 86 height 38
click at [826, 245] on button "Price, high to low" at bounding box center [826, 244] width 128 height 31
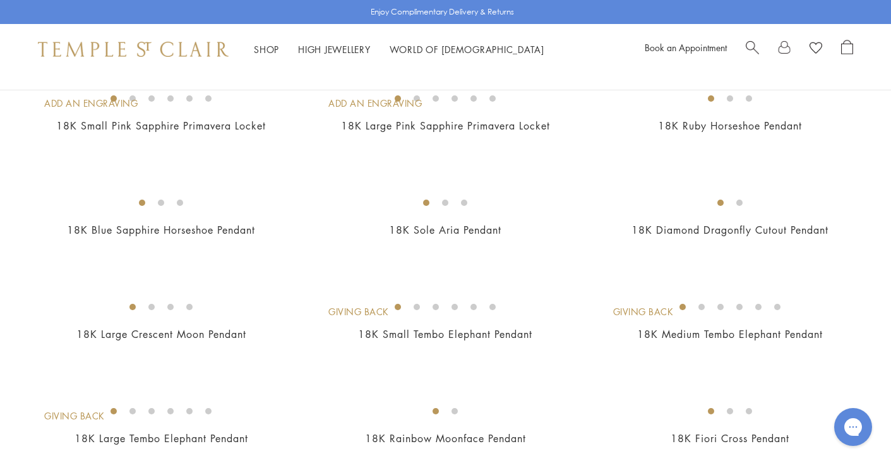
scroll to position [879, 0]
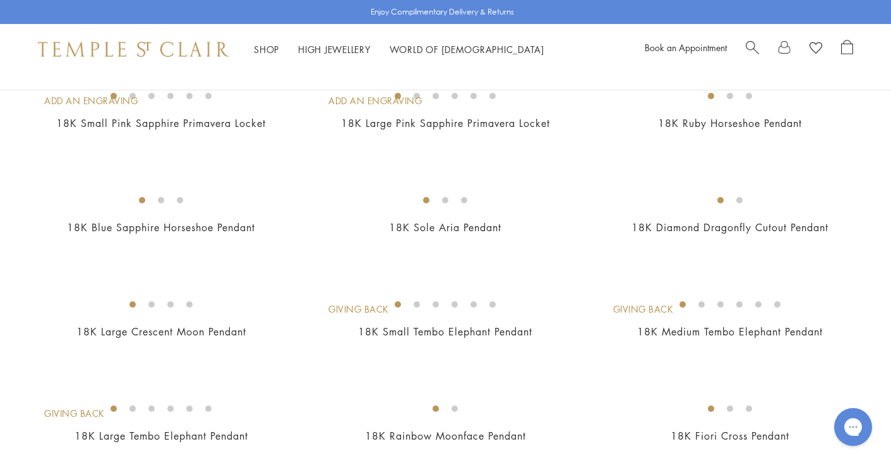
click at [0, 0] on img at bounding box center [0, 0] width 0 height 0
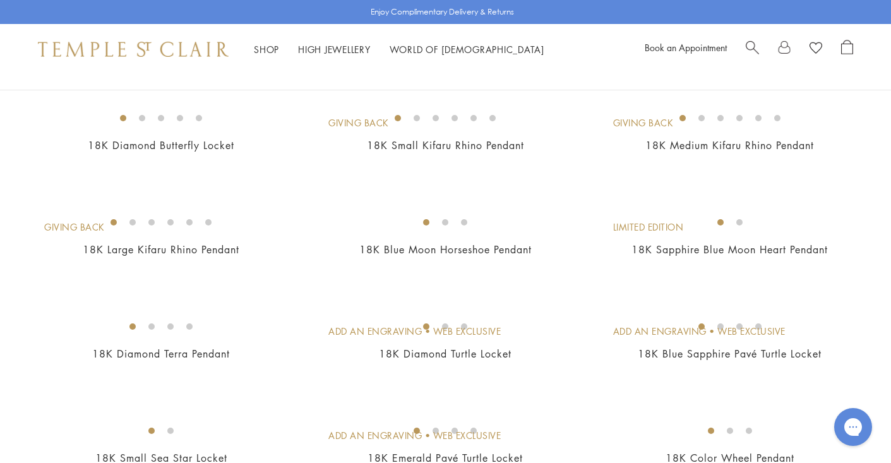
scroll to position [1223, 0]
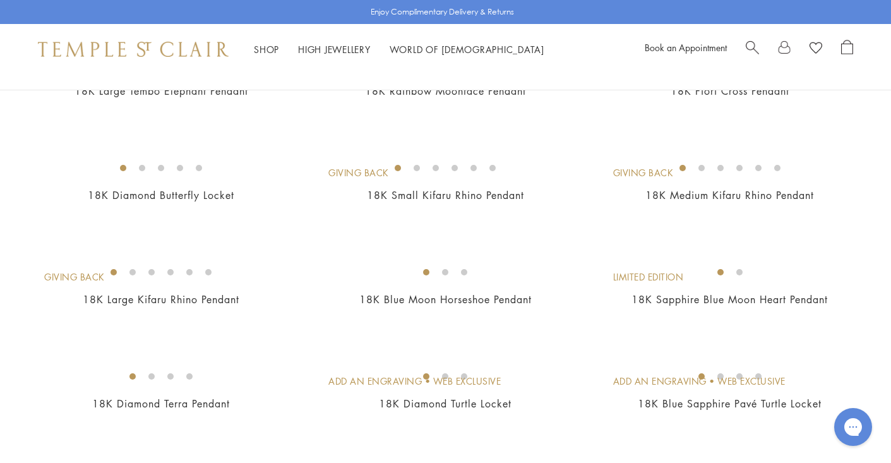
click at [0, 0] on img at bounding box center [0, 0] width 0 height 0
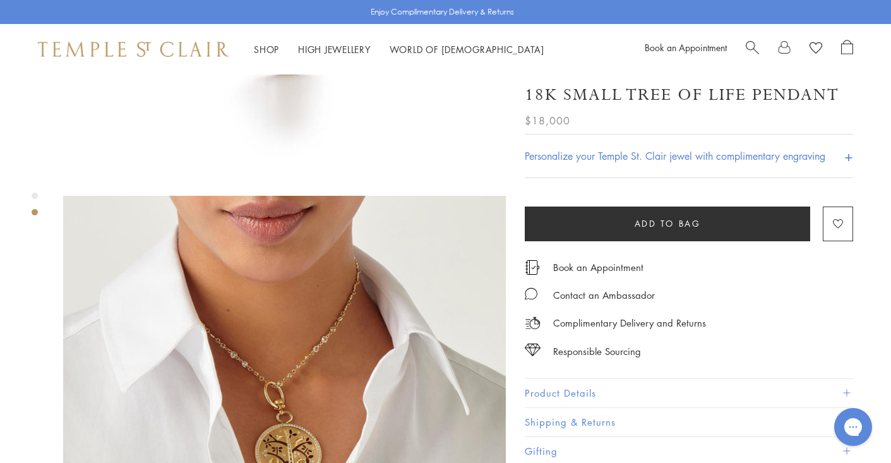
scroll to position [342, 0]
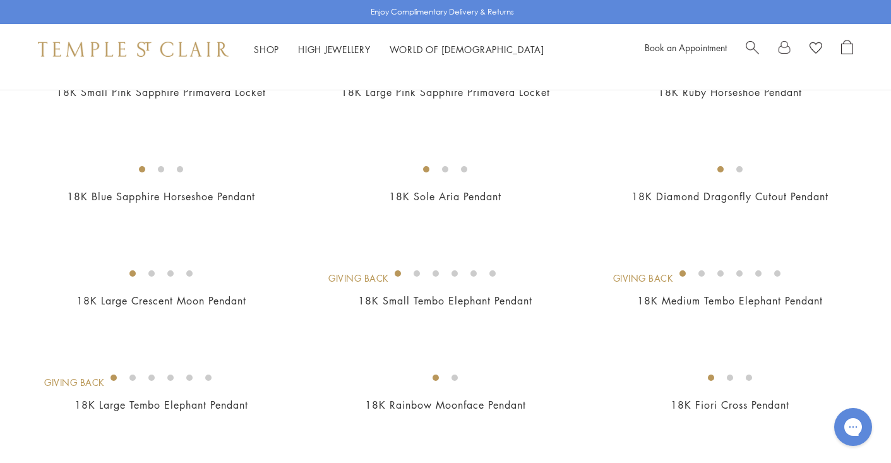
scroll to position [911, 0]
click at [0, 0] on img at bounding box center [0, 0] width 0 height 0
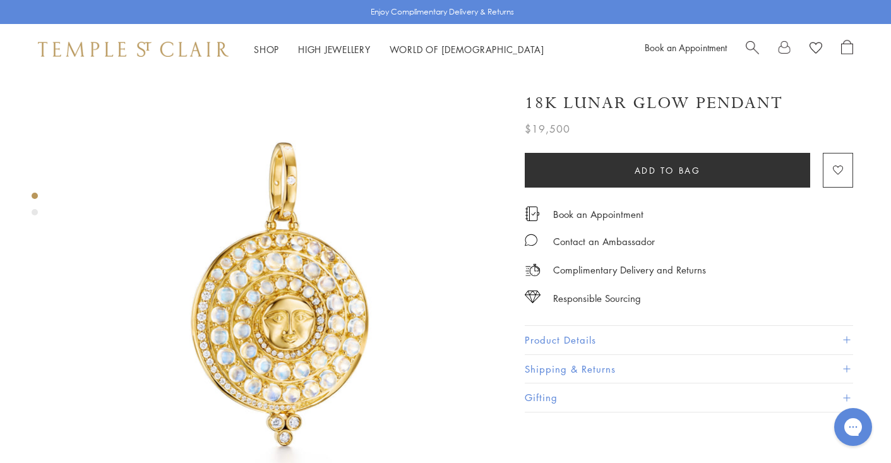
click at [545, 329] on button "Product Details" at bounding box center [688, 340] width 328 height 28
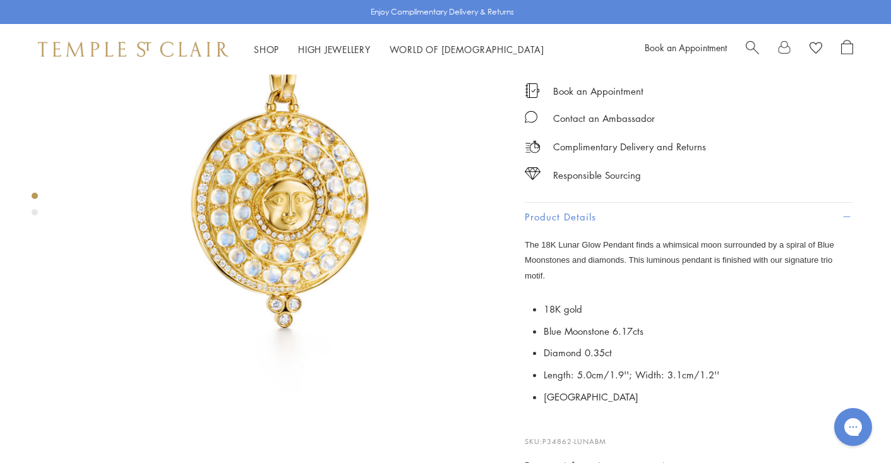
scroll to position [126, 0]
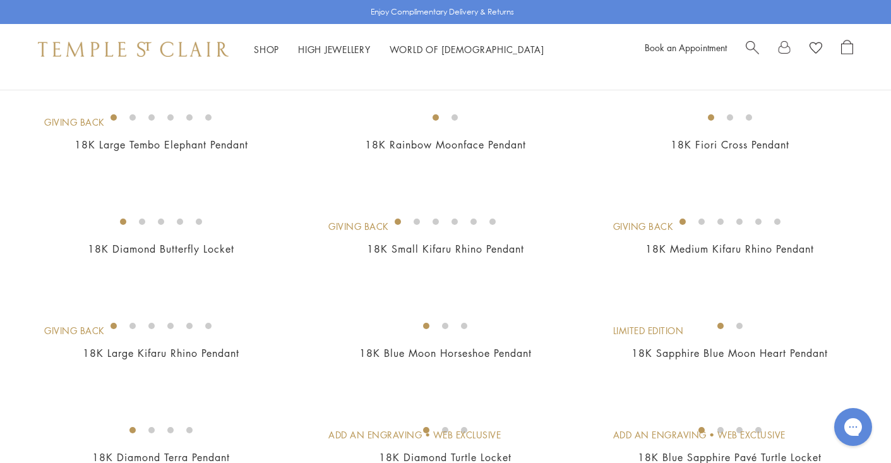
scroll to position [1170, 0]
click at [0, 0] on img at bounding box center [0, 0] width 0 height 0
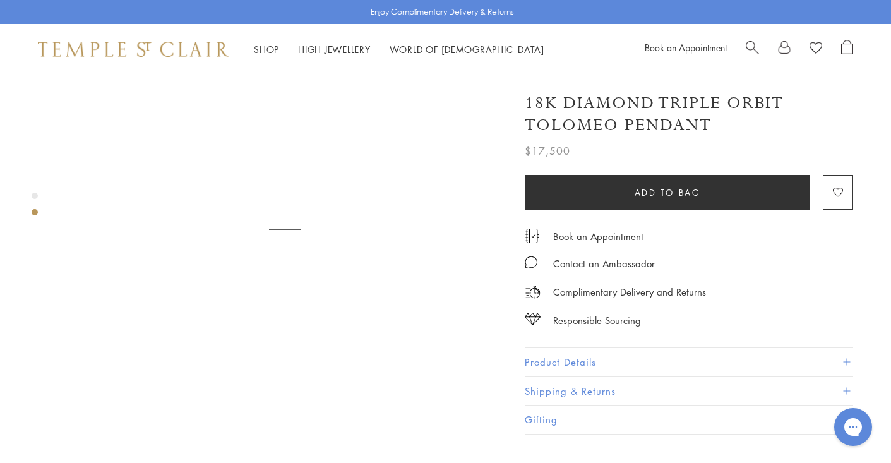
scroll to position [531, 0]
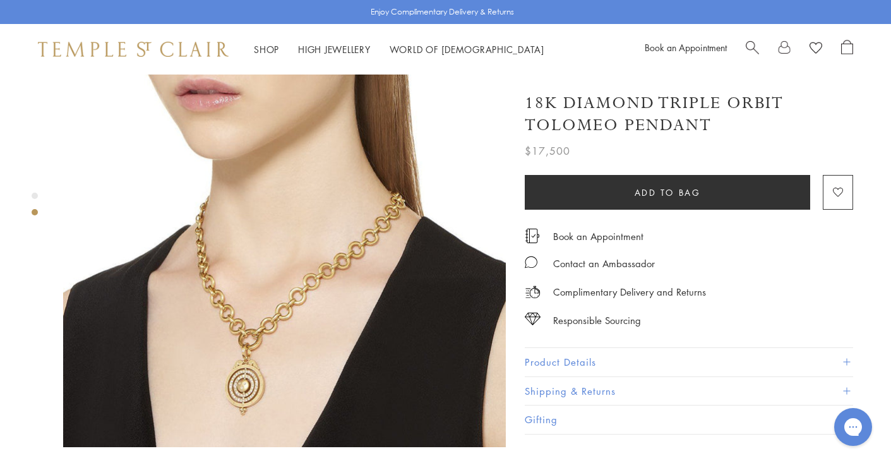
click at [552, 348] on button "Product Details" at bounding box center [688, 362] width 328 height 28
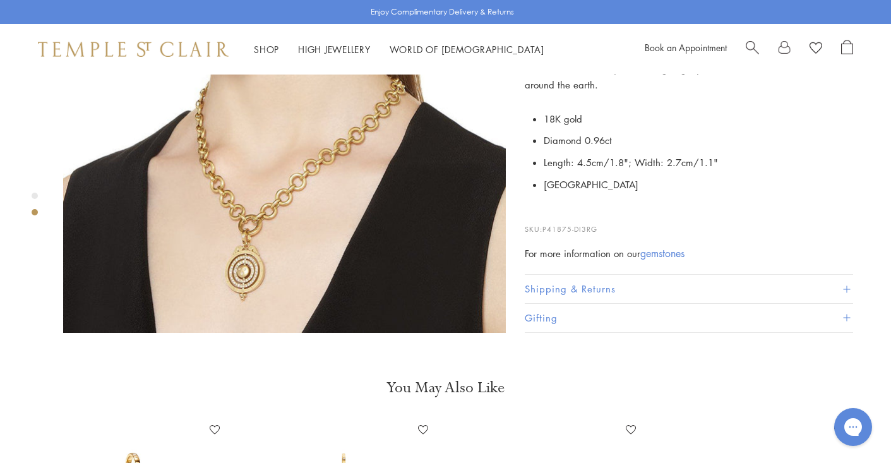
scroll to position [646, 0]
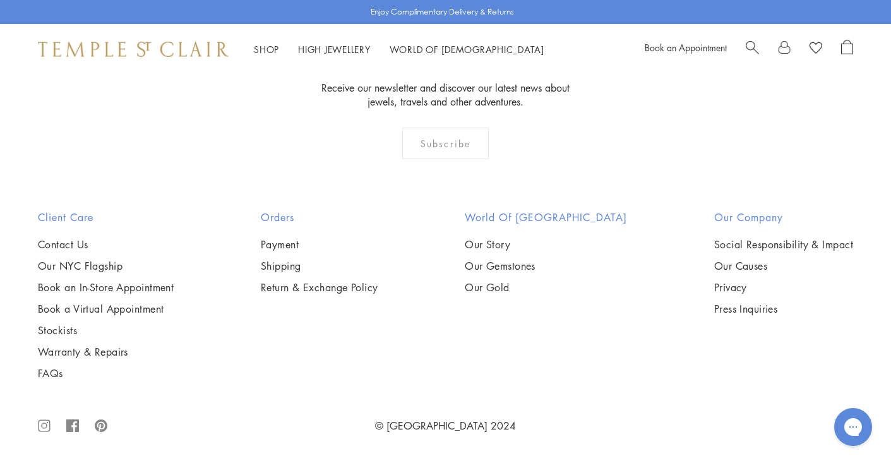
scroll to position [2910, 0]
click at [0, 0] on img at bounding box center [0, 0] width 0 height 0
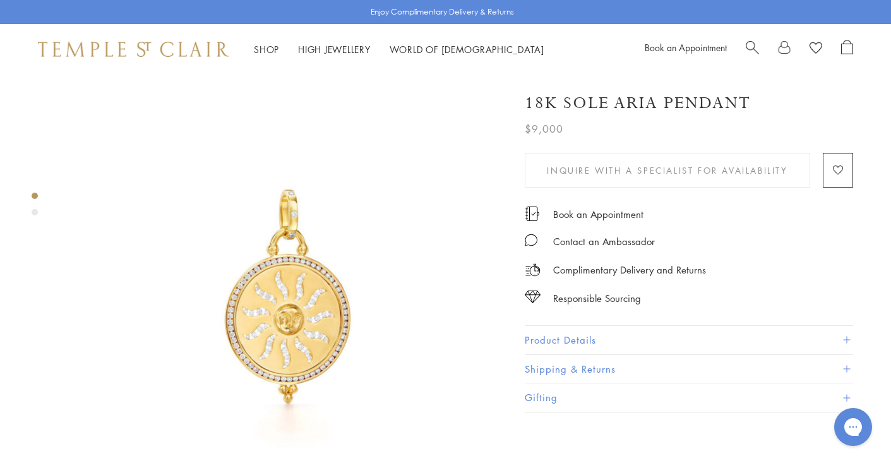
click at [606, 333] on button "Product Details" at bounding box center [688, 340] width 328 height 28
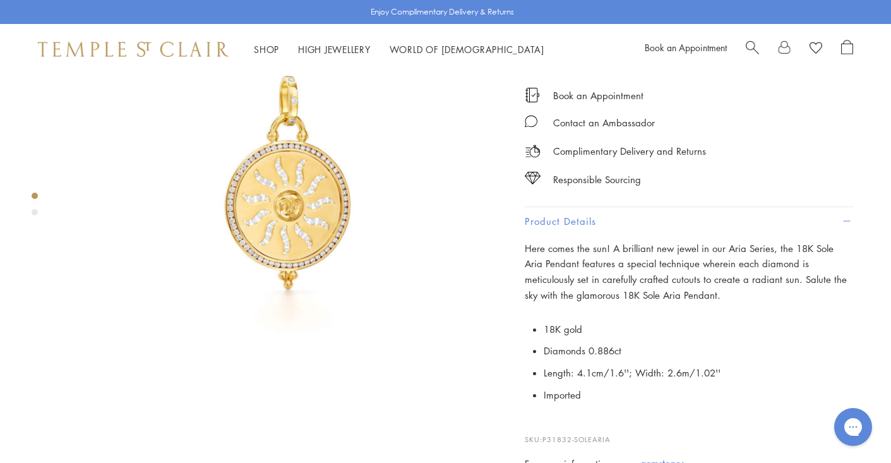
scroll to position [121, 0]
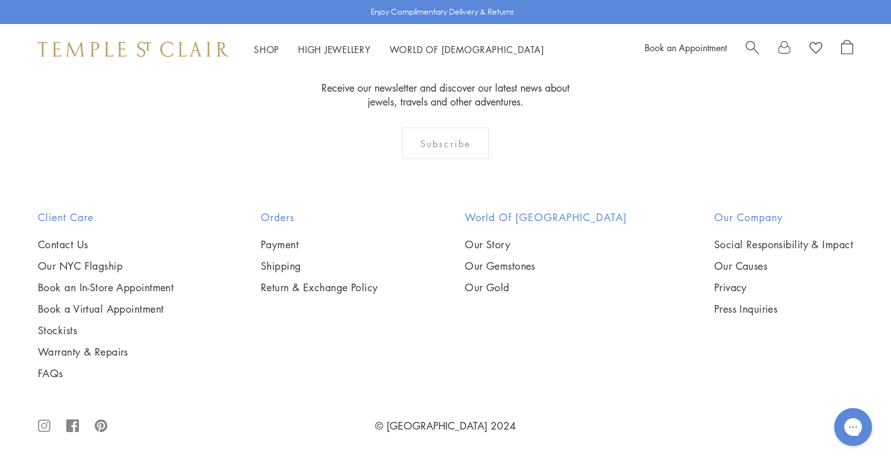
scroll to position [3269, 0]
click at [0, 0] on img at bounding box center [0, 0] width 0 height 0
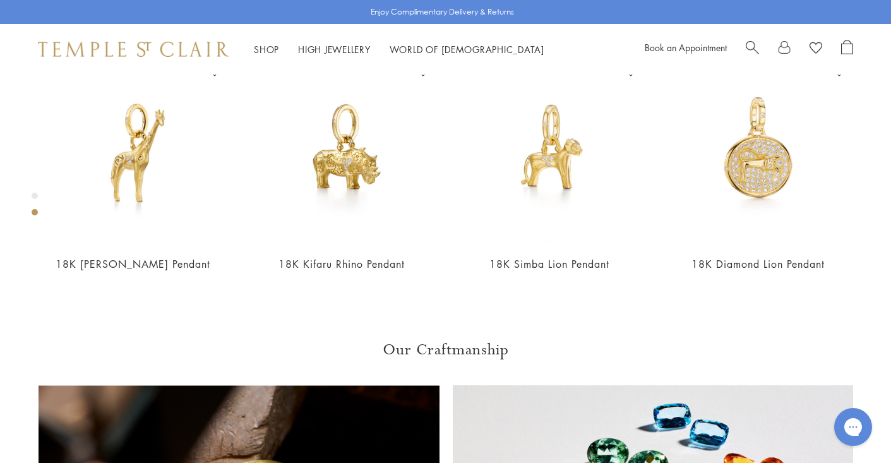
scroll to position [542, 0]
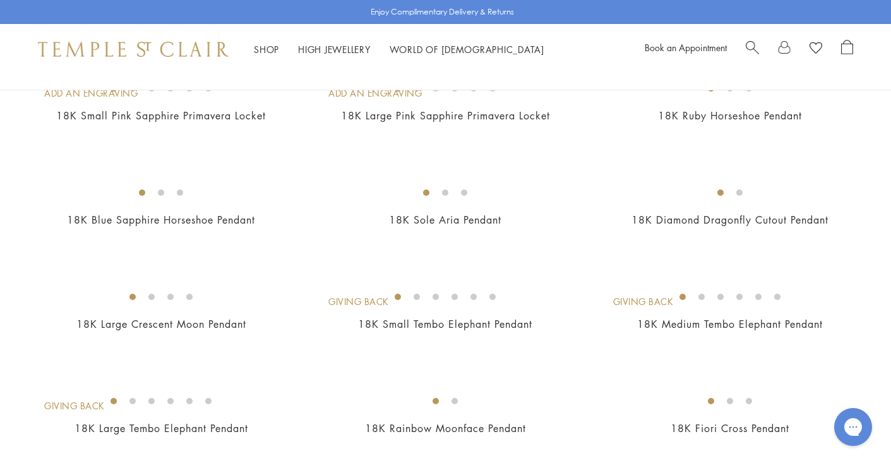
scroll to position [878, 0]
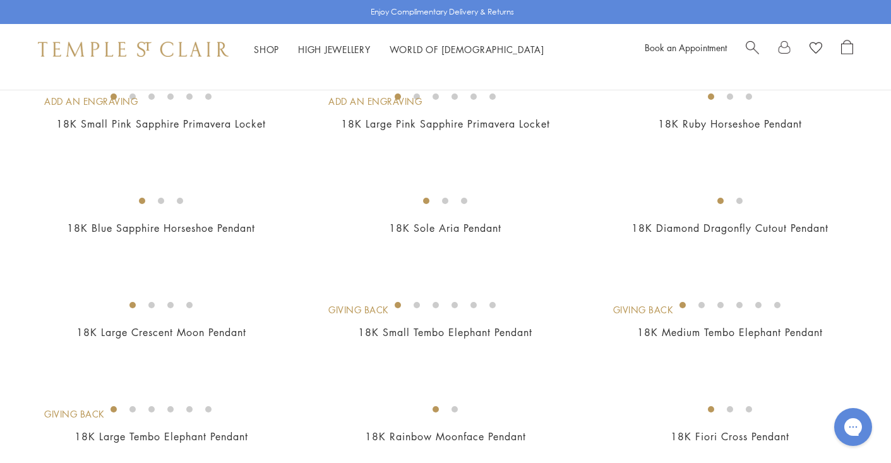
click at [0, 0] on img at bounding box center [0, 0] width 0 height 0
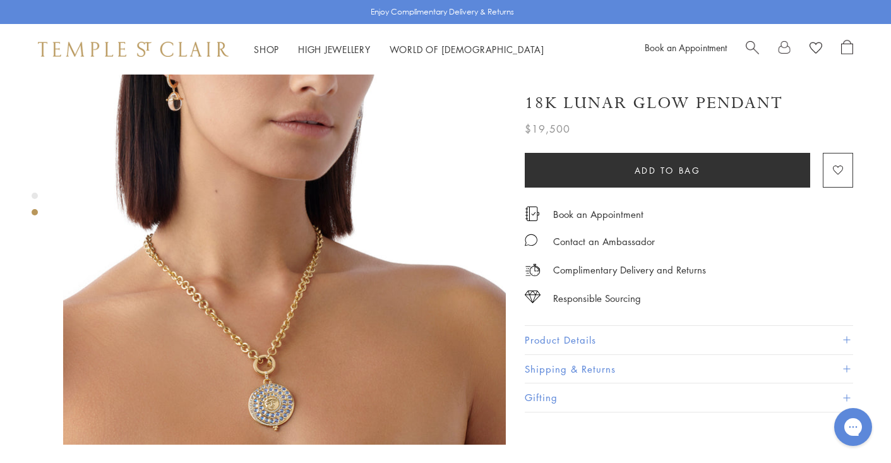
scroll to position [535, 0]
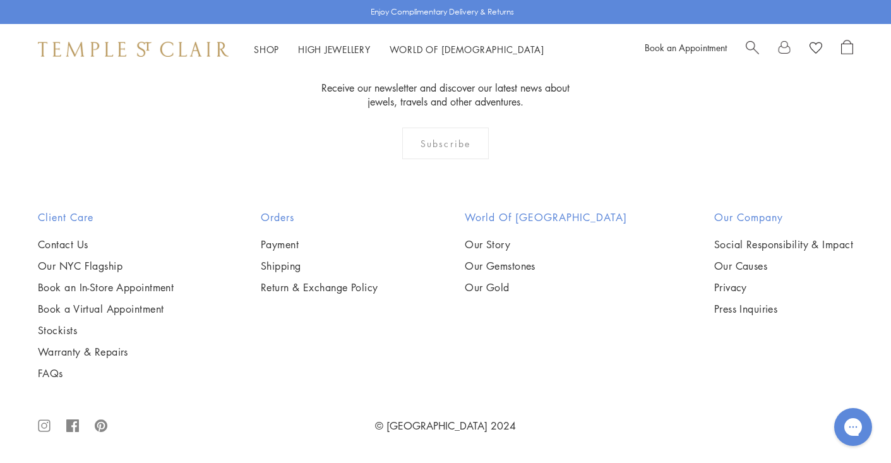
scroll to position [4569, 0]
click at [0, 0] on img at bounding box center [0, 0] width 0 height 0
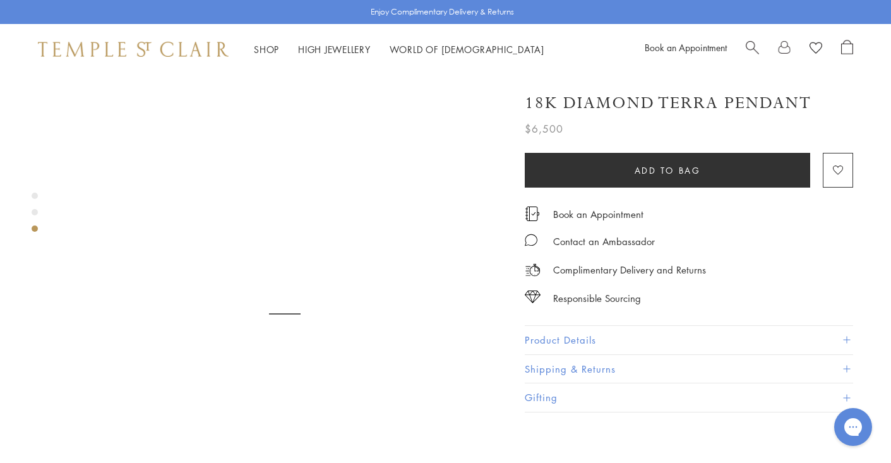
scroll to position [878, 0]
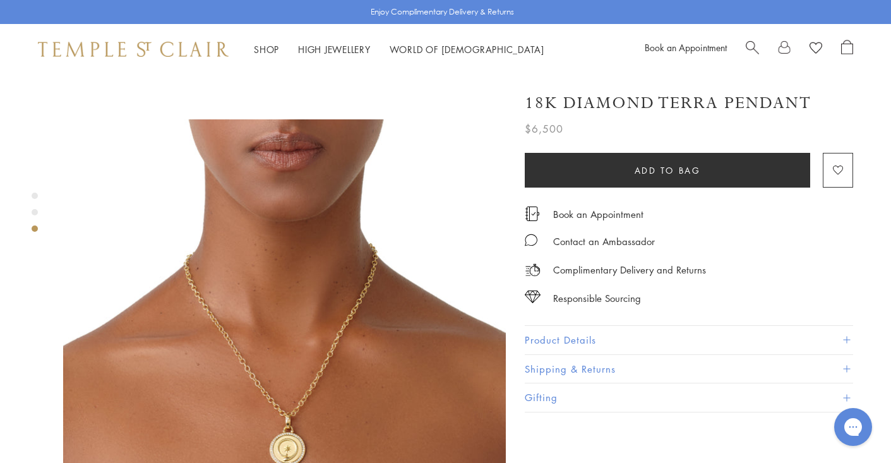
click at [560, 327] on button "Product Details" at bounding box center [688, 340] width 328 height 28
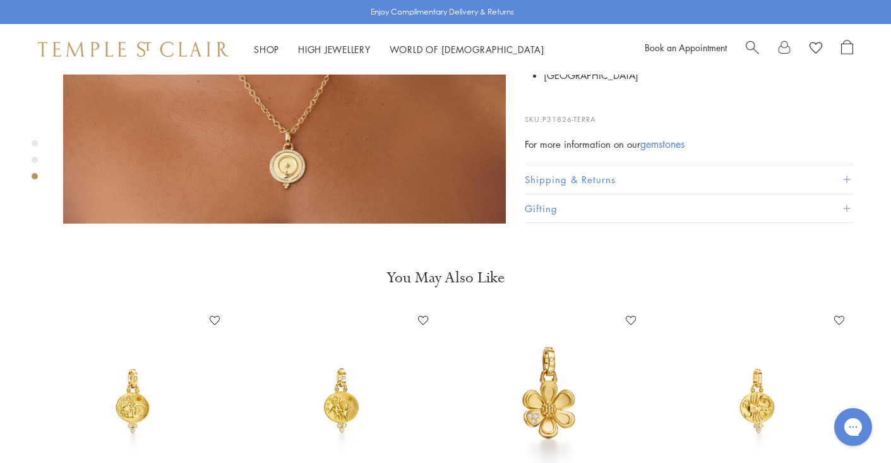
scroll to position [1178, 0]
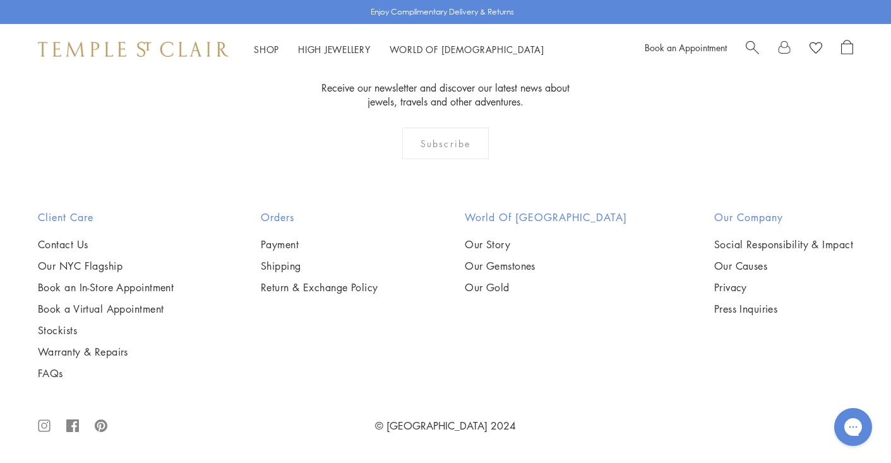
scroll to position [6044, 0]
click at [0, 0] on img at bounding box center [0, 0] width 0 height 0
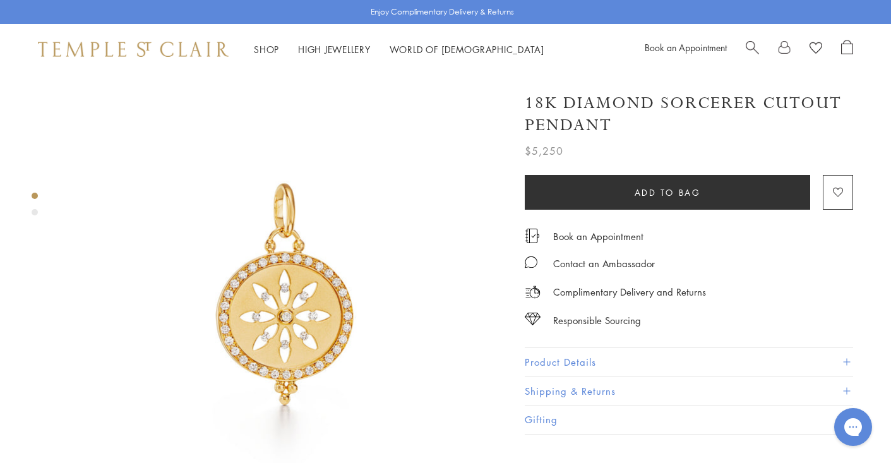
click at [577, 357] on button "Product Details" at bounding box center [688, 362] width 328 height 28
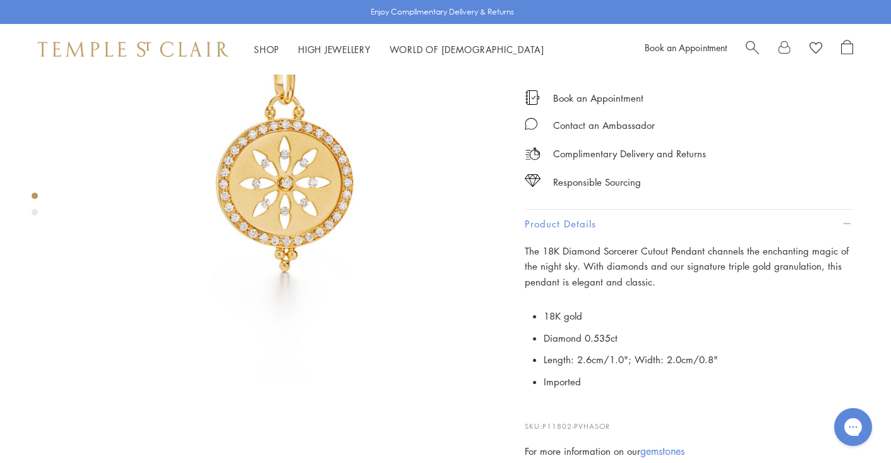
scroll to position [134, 0]
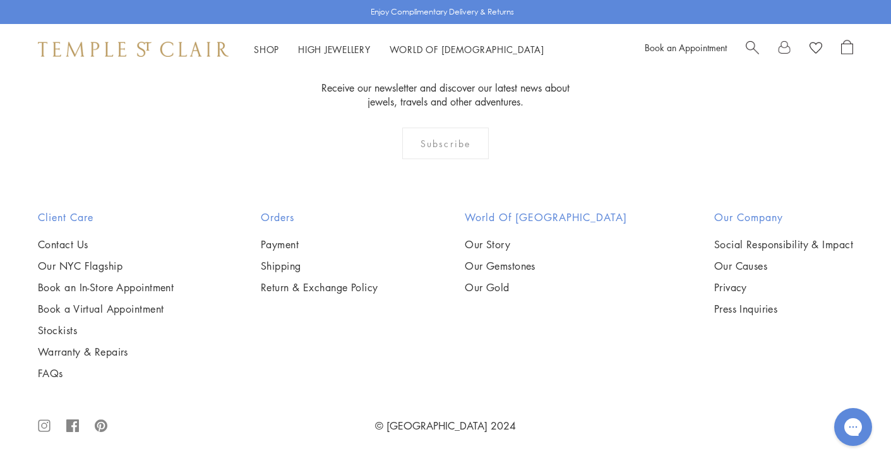
scroll to position [6434, 0]
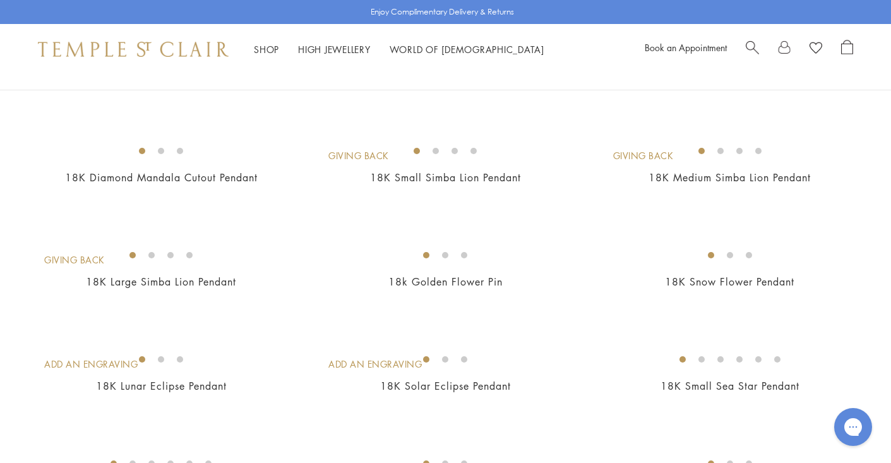
scroll to position [204, 0]
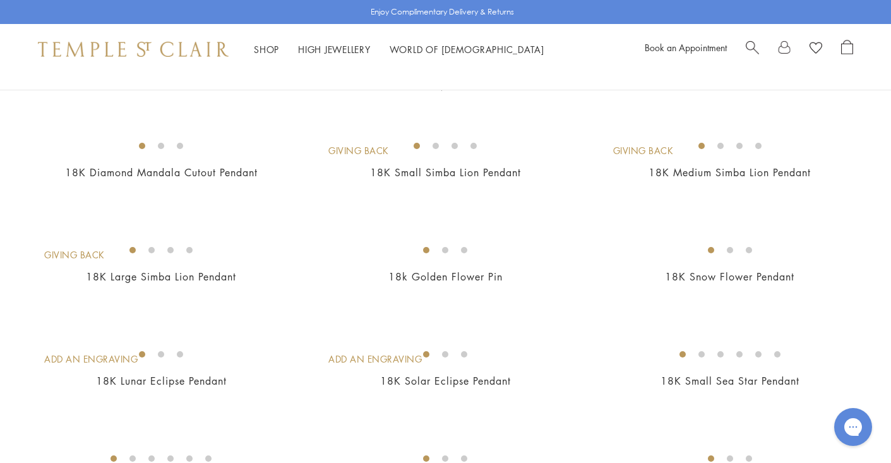
click at [0, 0] on img at bounding box center [0, 0] width 0 height 0
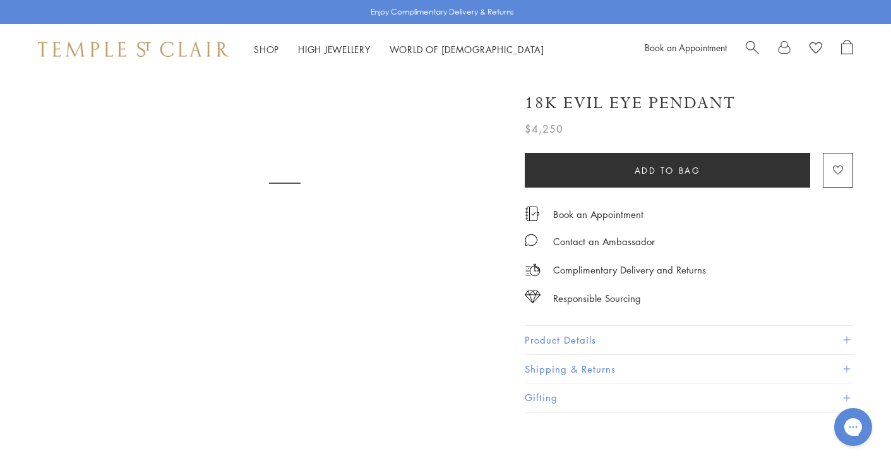
scroll to position [114, 0]
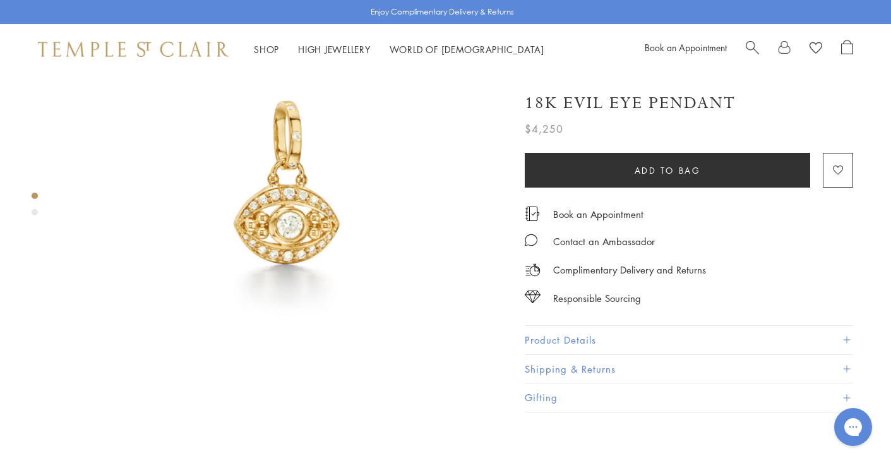
click at [577, 335] on button "Product Details" at bounding box center [688, 340] width 328 height 28
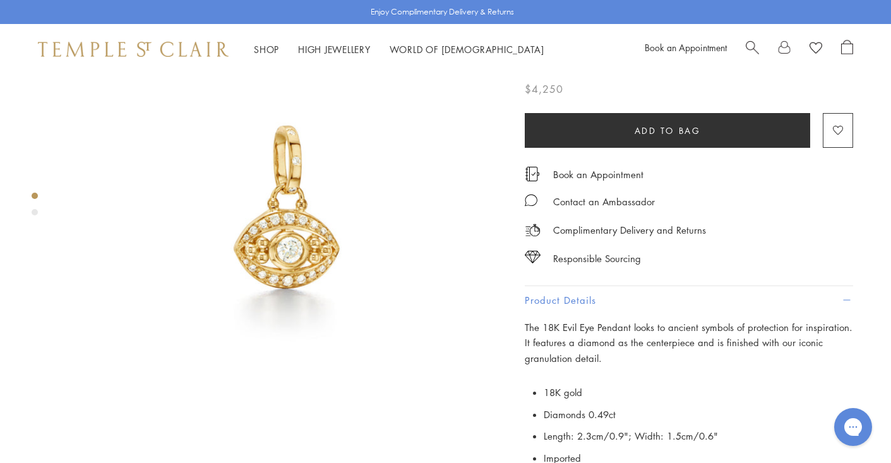
scroll to position [67, 0]
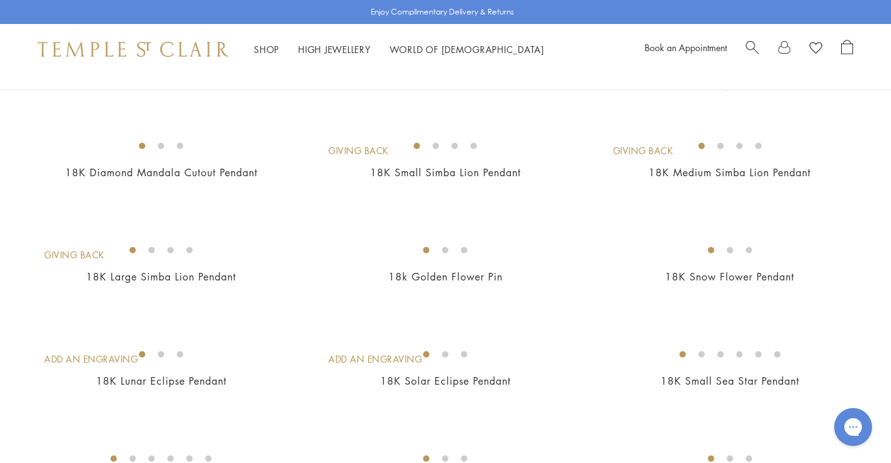
click at [0, 0] on img at bounding box center [0, 0] width 0 height 0
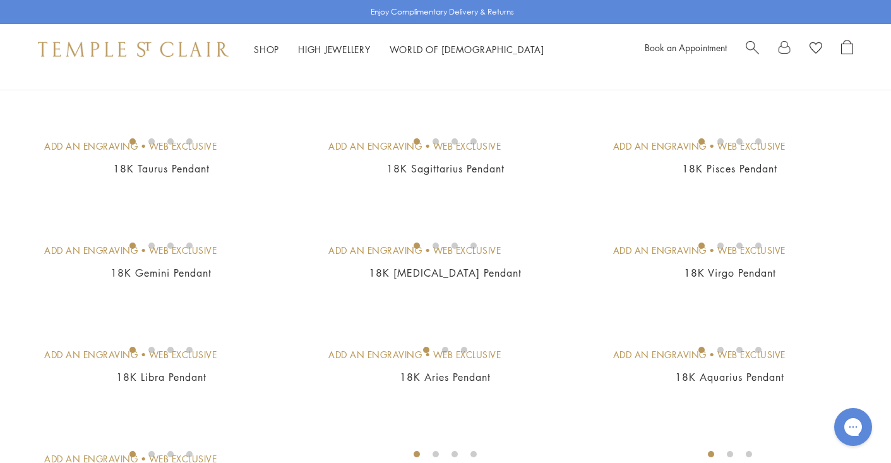
scroll to position [1128, 0]
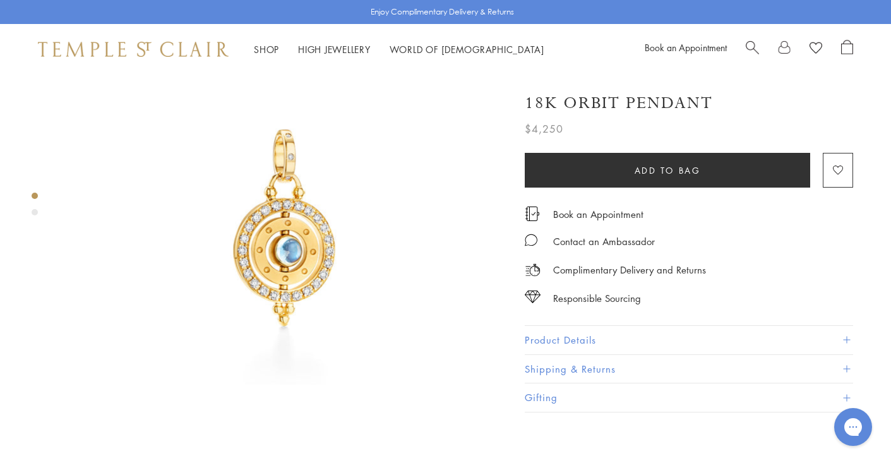
scroll to position [96, 0]
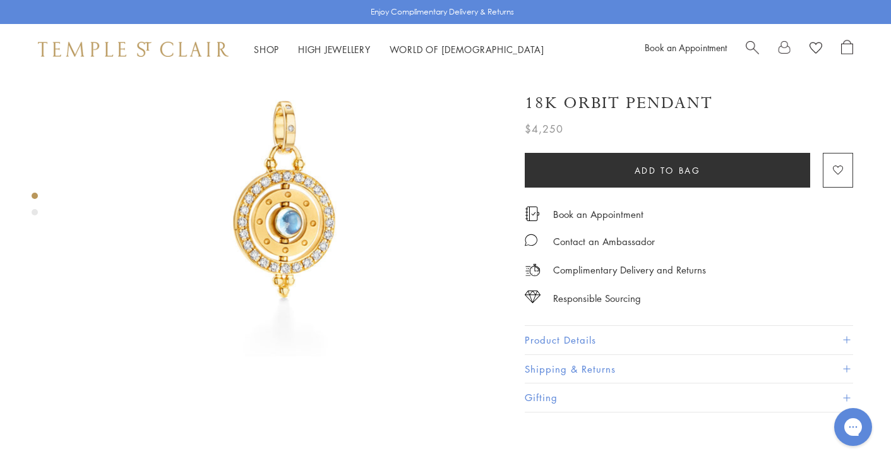
click at [588, 329] on button "Product Details" at bounding box center [688, 340] width 328 height 28
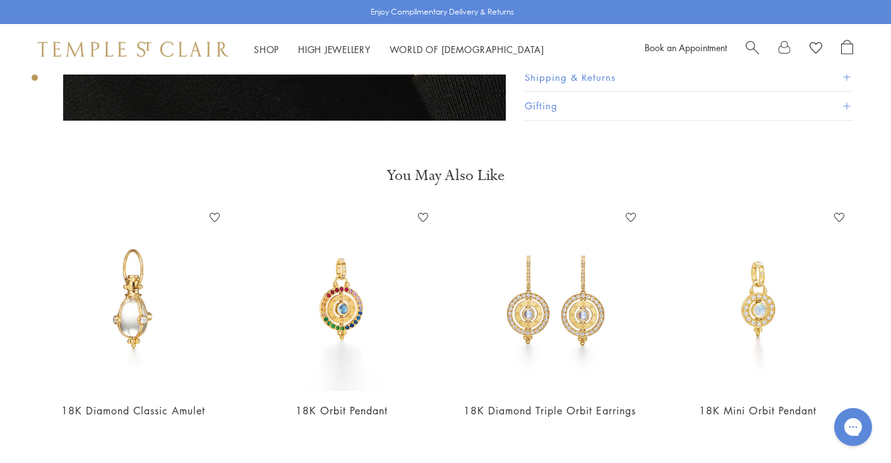
scroll to position [868, 0]
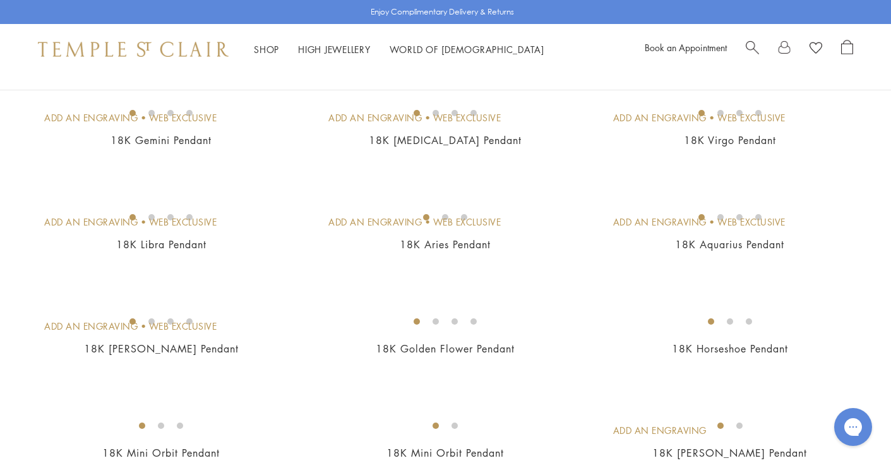
scroll to position [1190, 0]
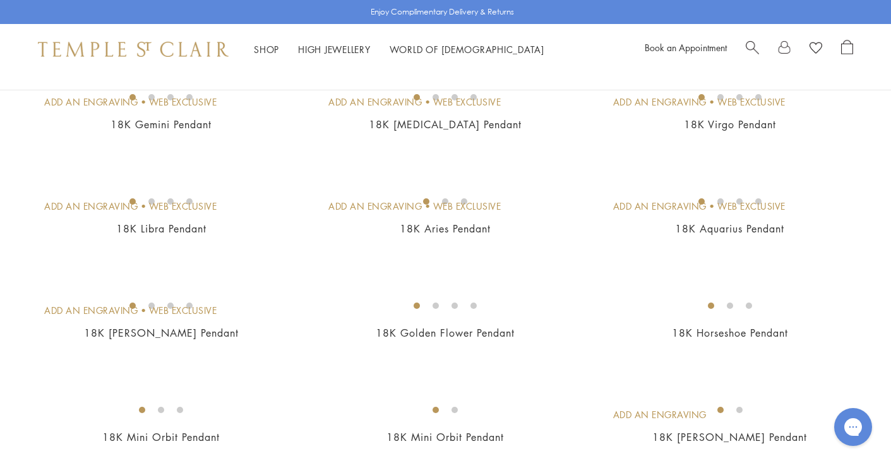
click at [0, 0] on img at bounding box center [0, 0] width 0 height 0
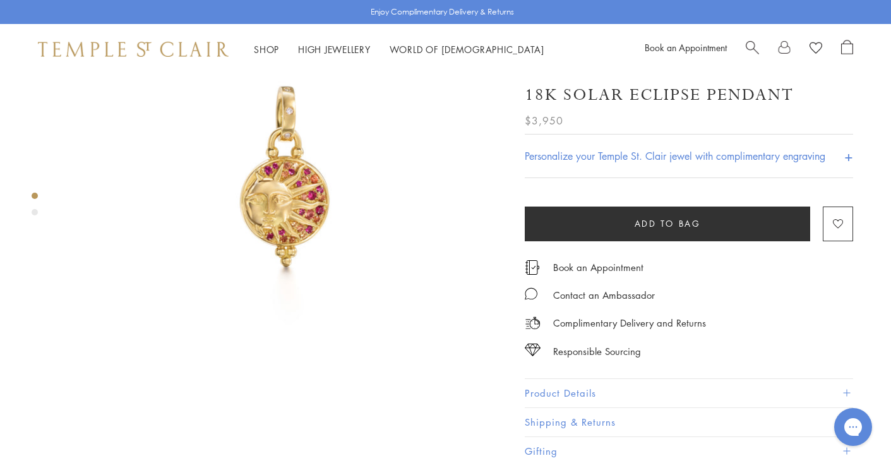
scroll to position [121, 0]
click at [567, 389] on button "Product Details" at bounding box center [688, 393] width 328 height 28
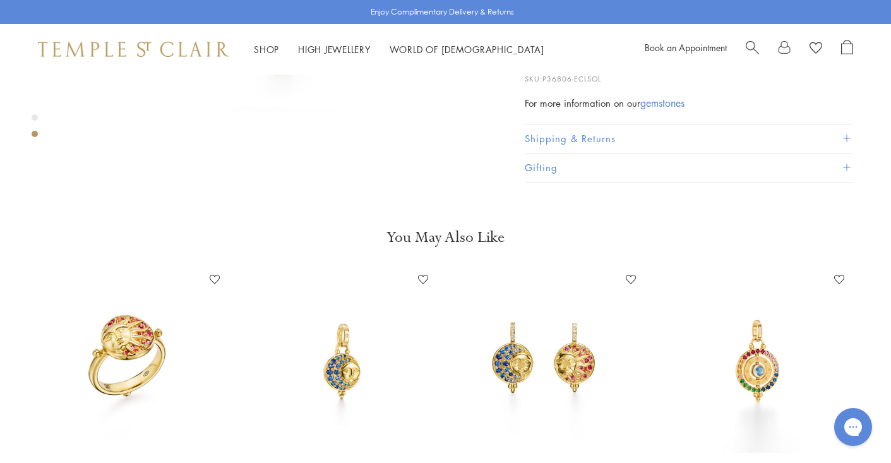
scroll to position [800, 0]
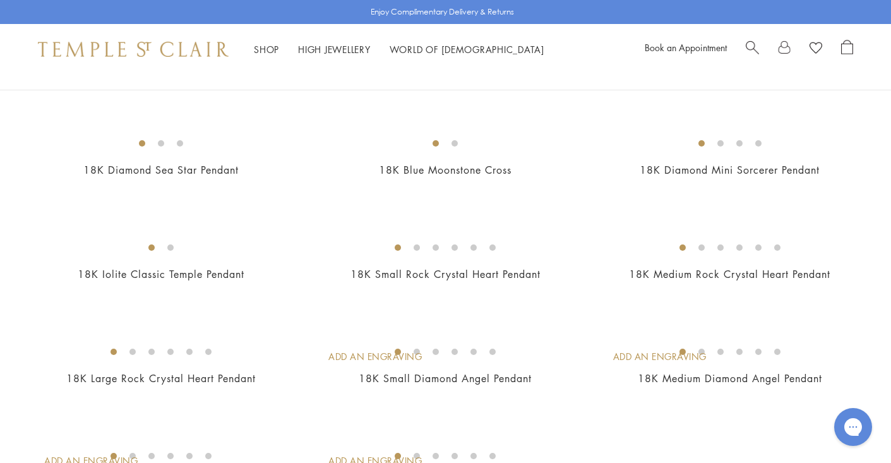
scroll to position [1877, 0]
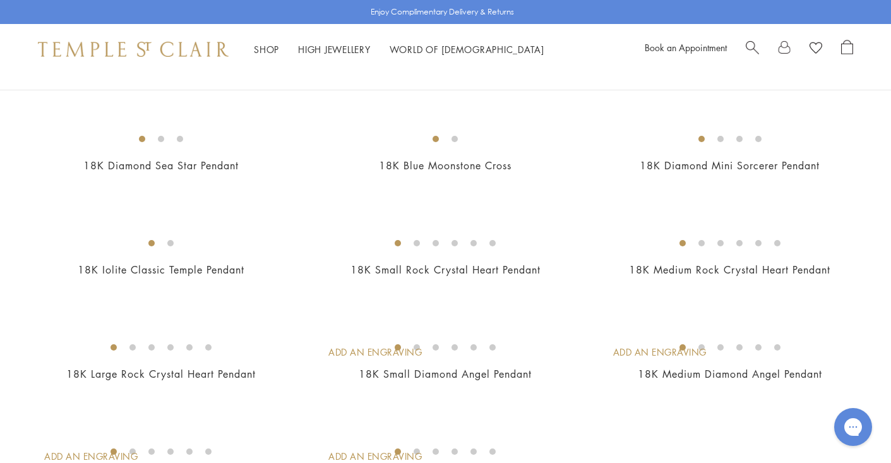
click at [0, 0] on img at bounding box center [0, 0] width 0 height 0
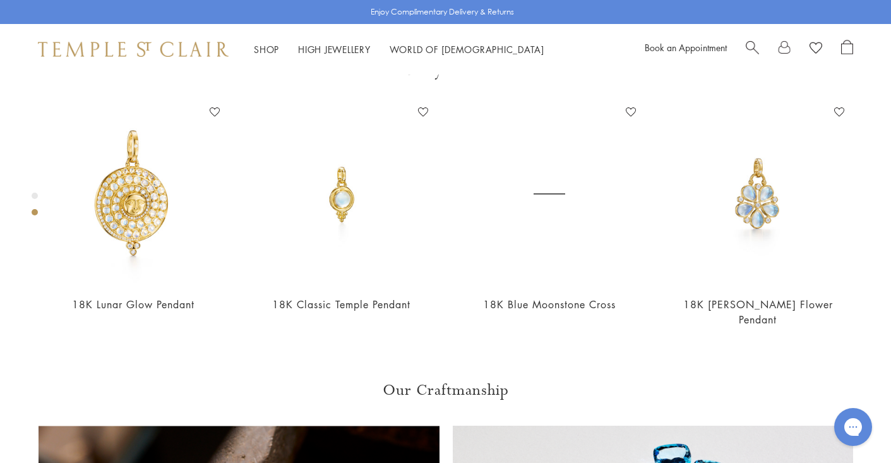
scroll to position [505, 0]
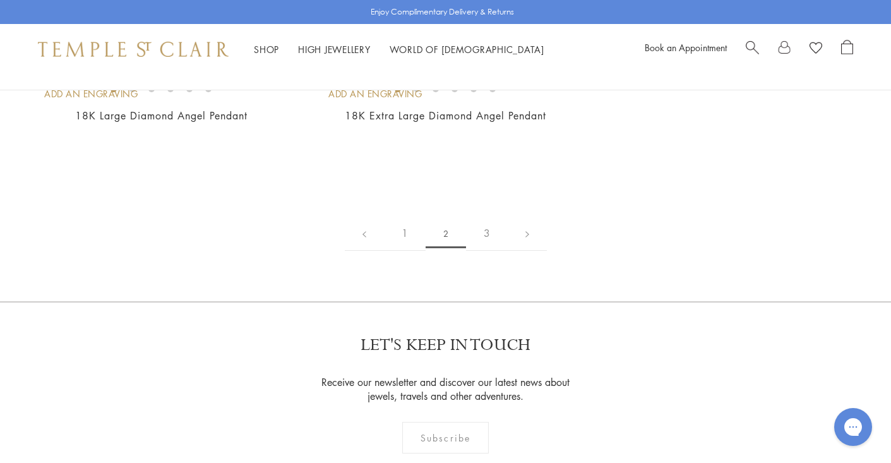
scroll to position [2240, 0]
click at [0, 0] on img at bounding box center [0, 0] width 0 height 0
